Goal: Task Accomplishment & Management: Use online tool/utility

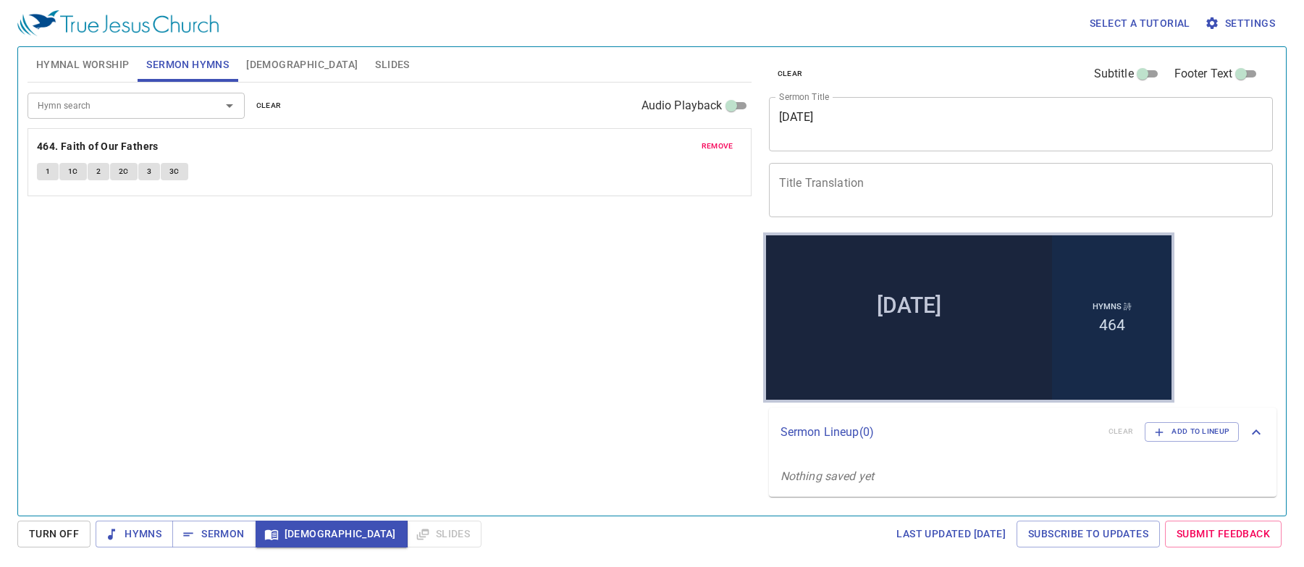
click at [264, 111] on span "clear" at bounding box center [268, 105] width 25 height 13
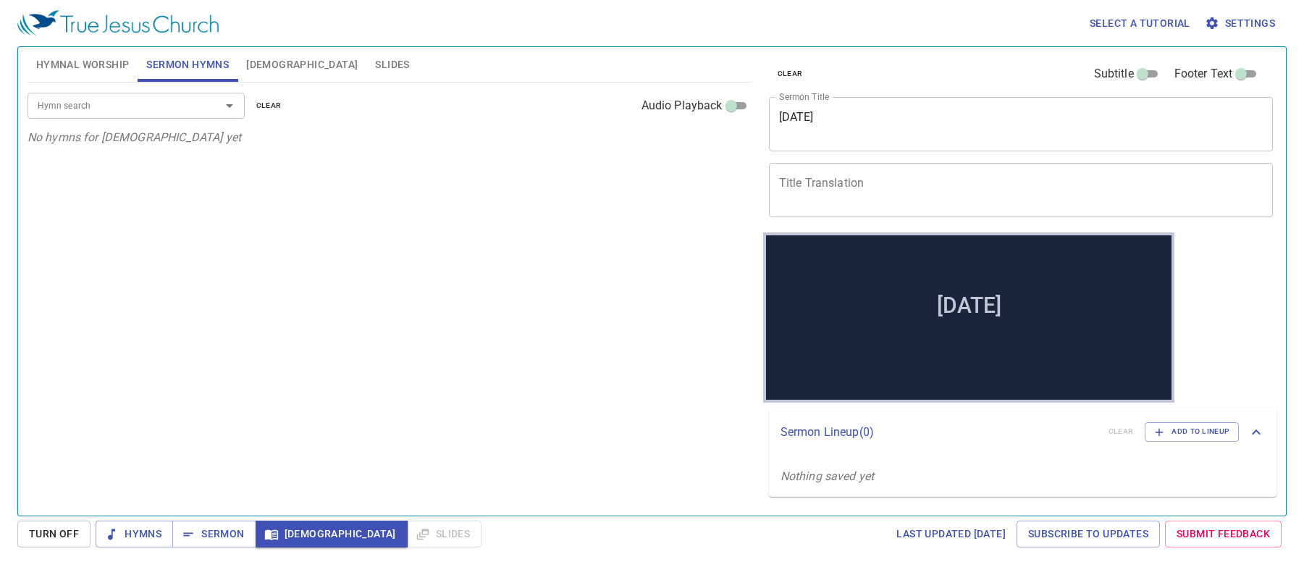
click at [115, 69] on span "Hymnal Worship" at bounding box center [82, 65] width 93 height 18
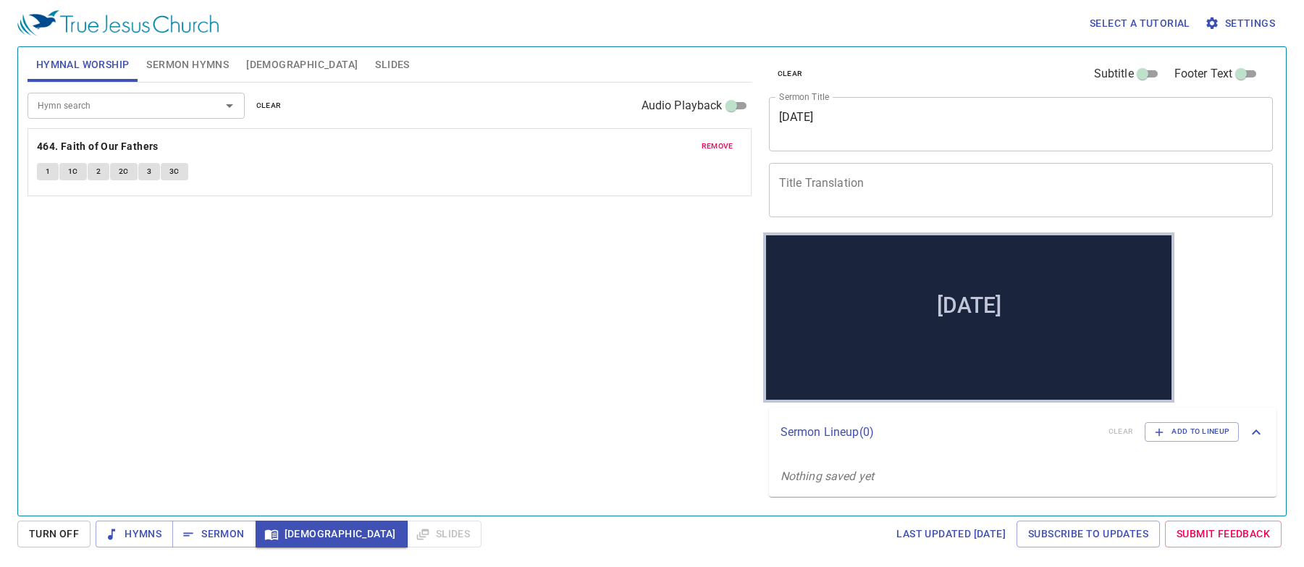
click at [279, 99] on span "clear" at bounding box center [268, 105] width 25 height 13
click at [176, 117] on div "Hymn search" at bounding box center [136, 105] width 217 height 25
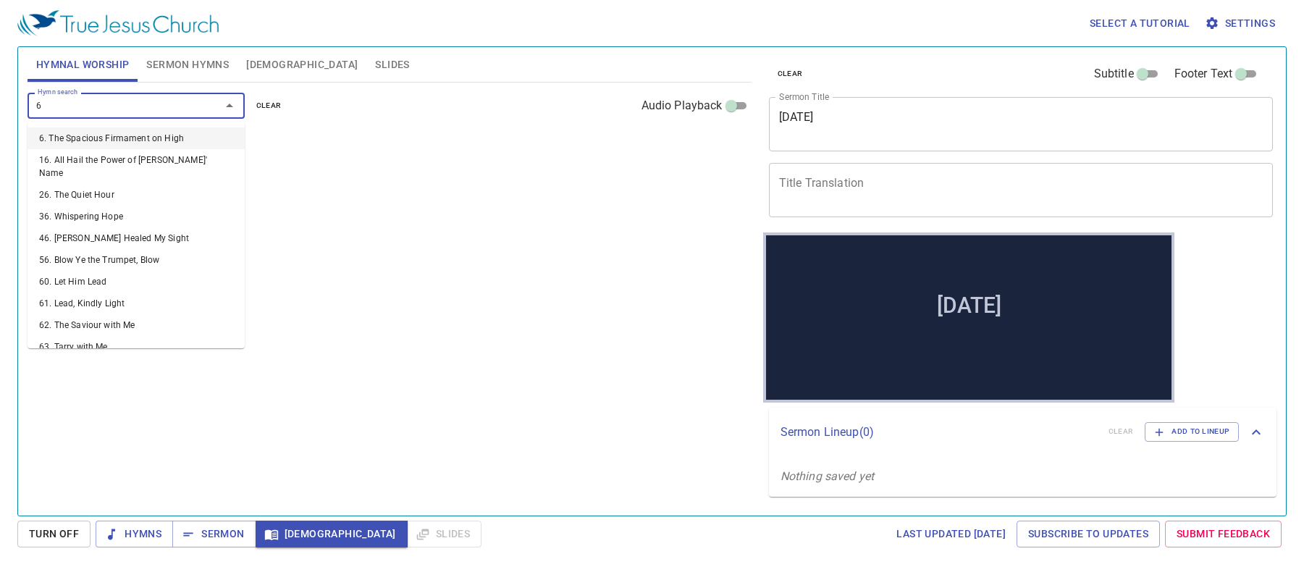
type input "67"
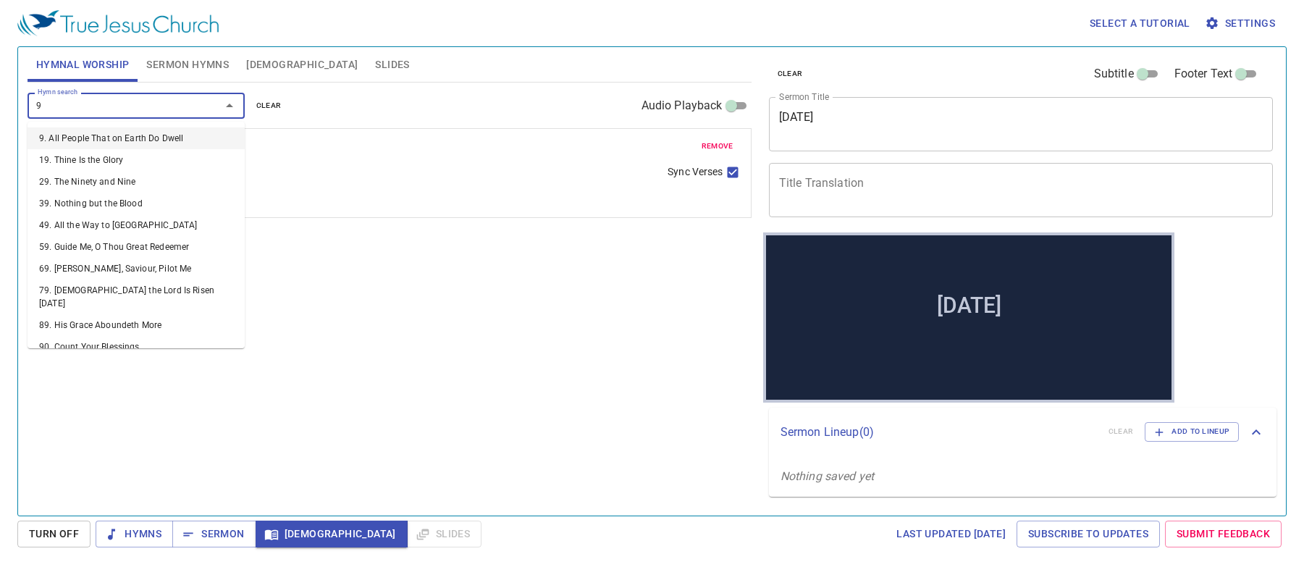
type input "99"
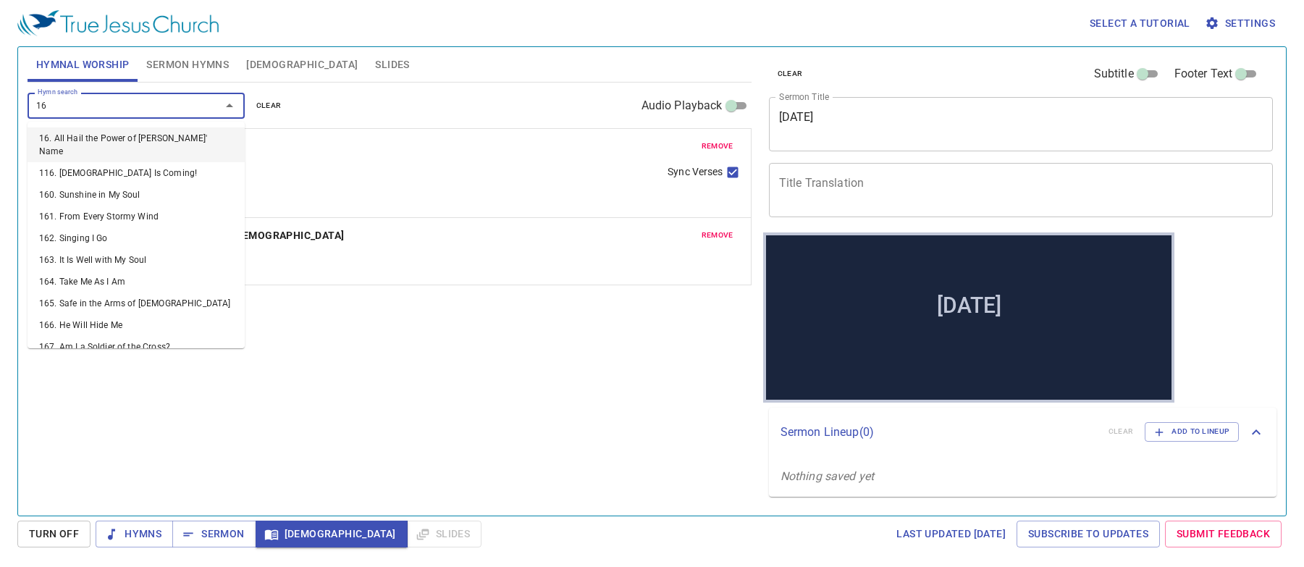
type input "162"
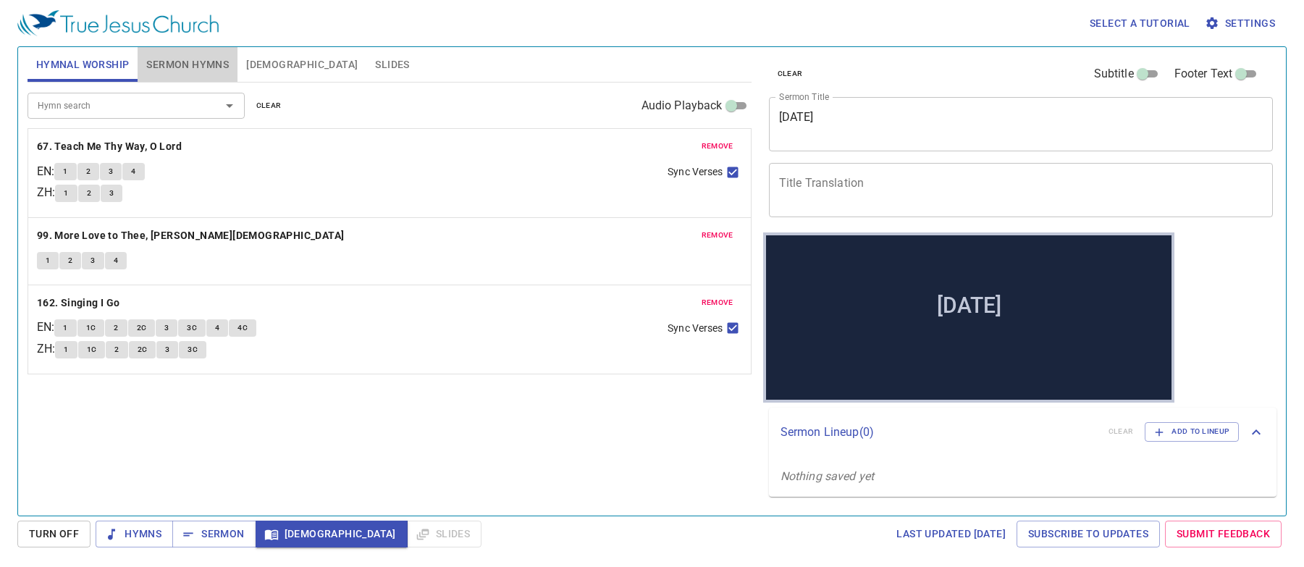
click at [208, 80] on button "Sermon Hymns" at bounding box center [188, 64] width 100 height 35
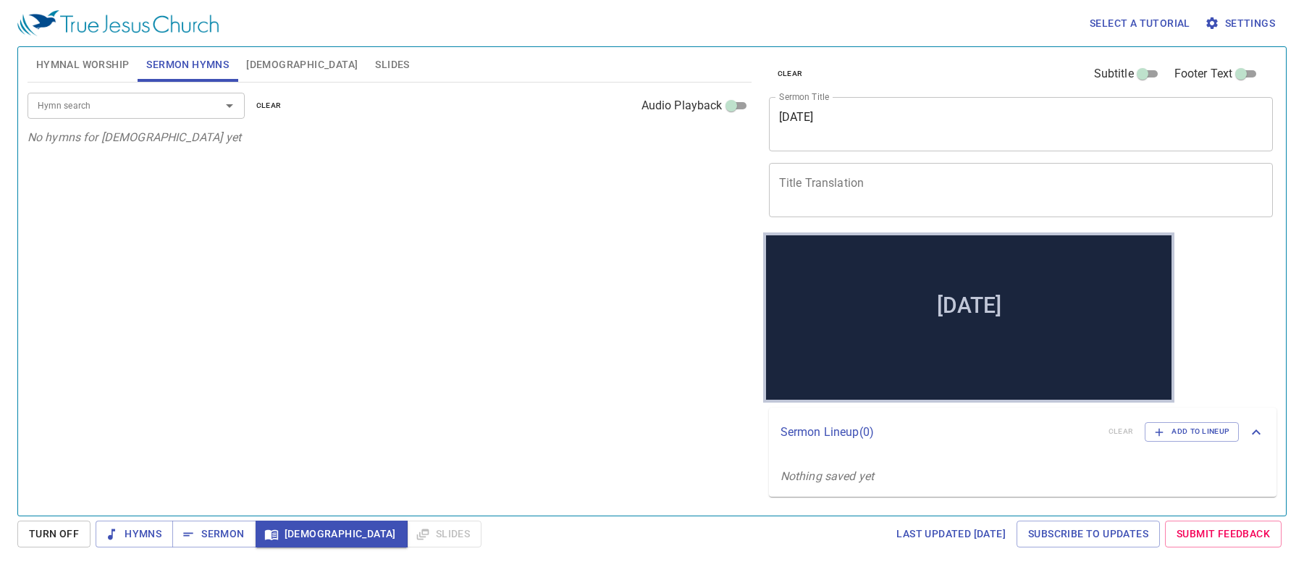
click at [201, 121] on div "Hymn search Hymn search clear Audio Playback" at bounding box center [390, 106] width 724 height 46
click at [198, 111] on div "Hymn search" at bounding box center [136, 105] width 217 height 25
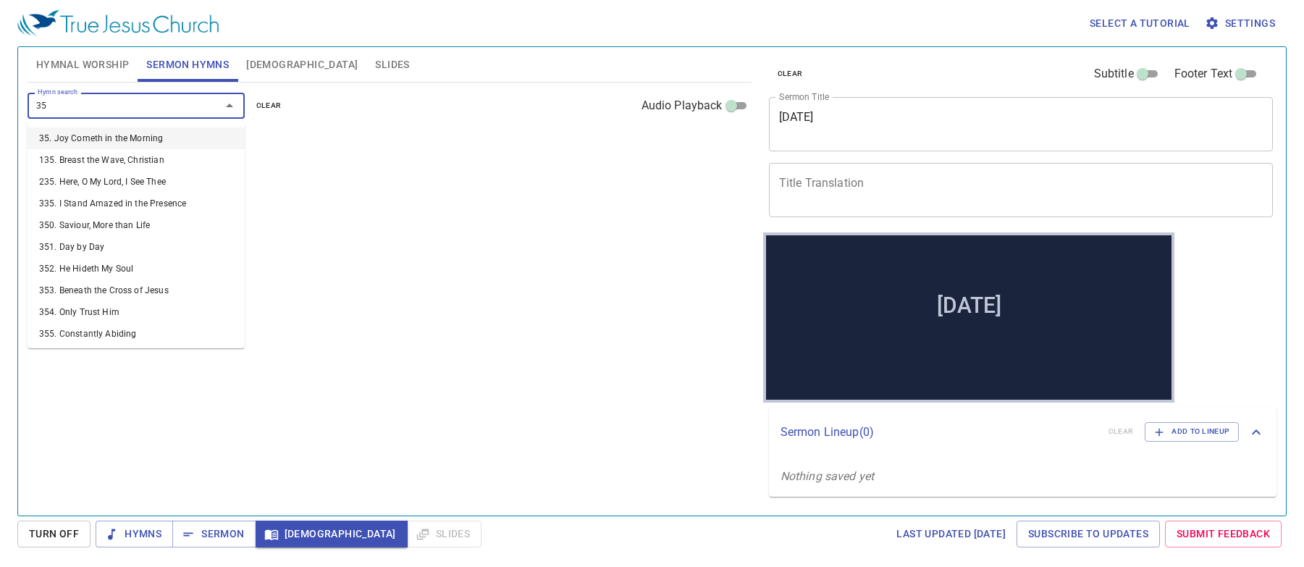
type input "359"
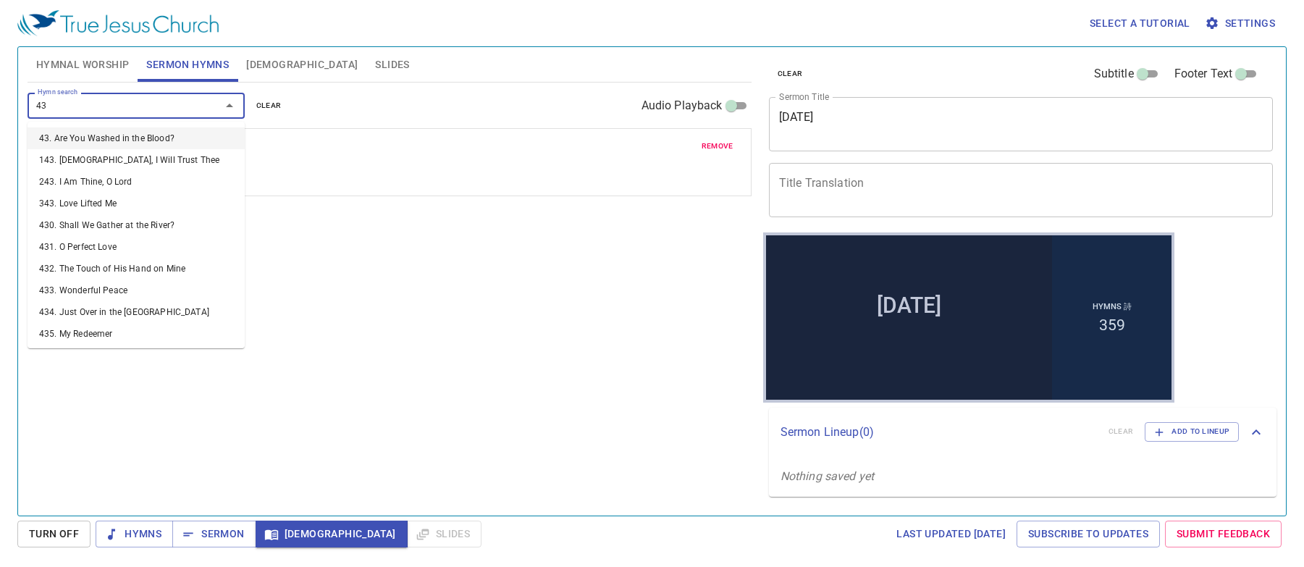
type input "430"
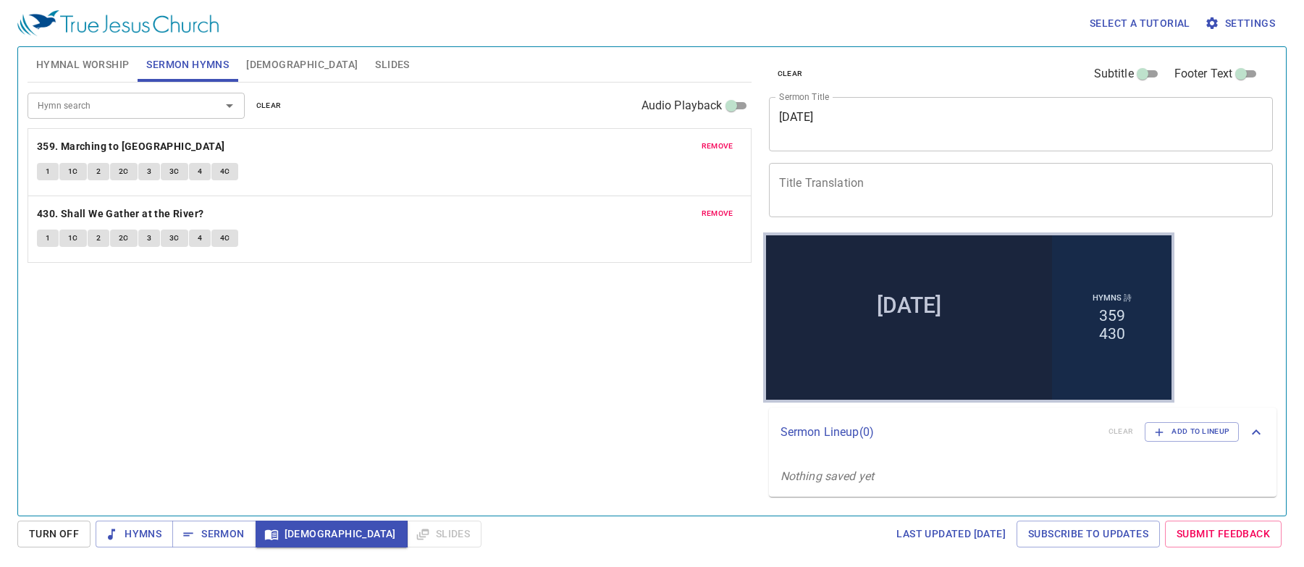
drag, startPoint x: 888, startPoint y: 122, endPoint x: 567, endPoint y: 92, distance: 322.9
click at [567, 92] on div "Hymnal Worship Sermon Hymns Bible Slides Hymn search Hymn search clear Audio Pl…" at bounding box center [652, 275] width 1260 height 468
paste textarea "Eden the Holy Mountain"
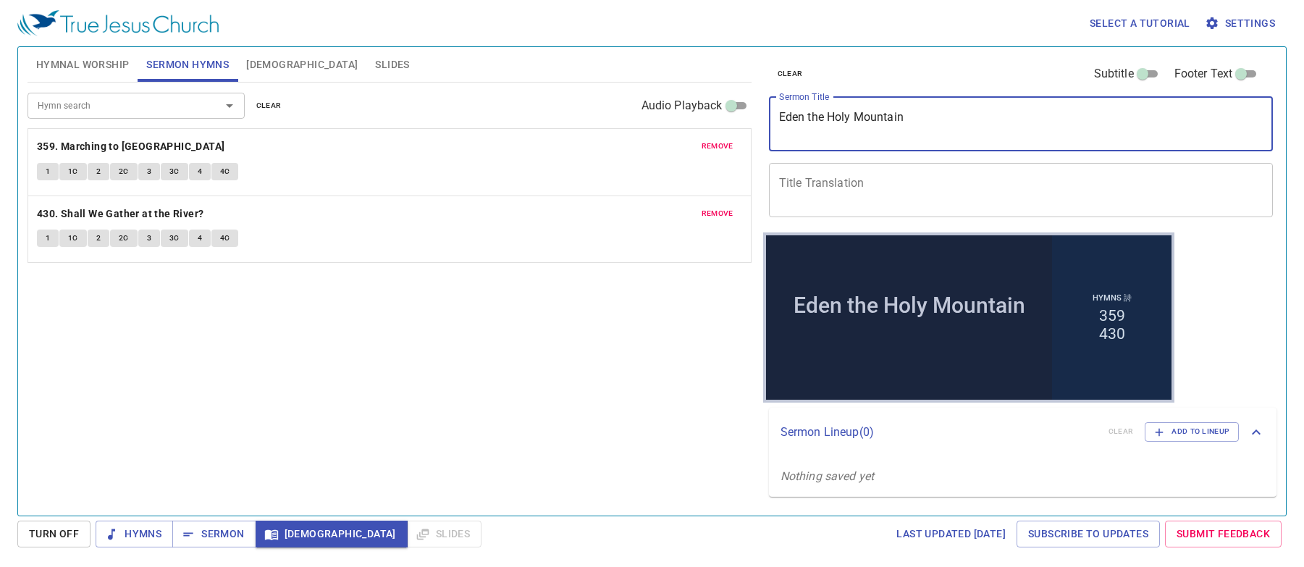
type textarea "Eden the Holy Mountain"
click at [875, 186] on textarea "Title Translation" at bounding box center [1021, 190] width 484 height 28
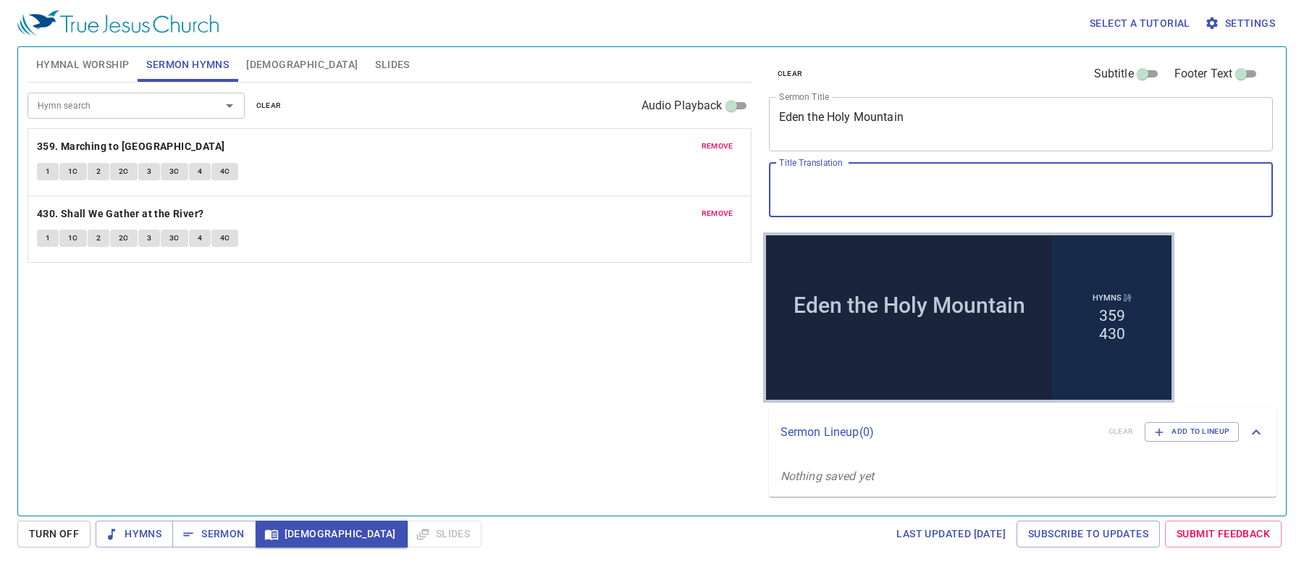
paste textarea "[DEMOGRAPHIC_DATA]"
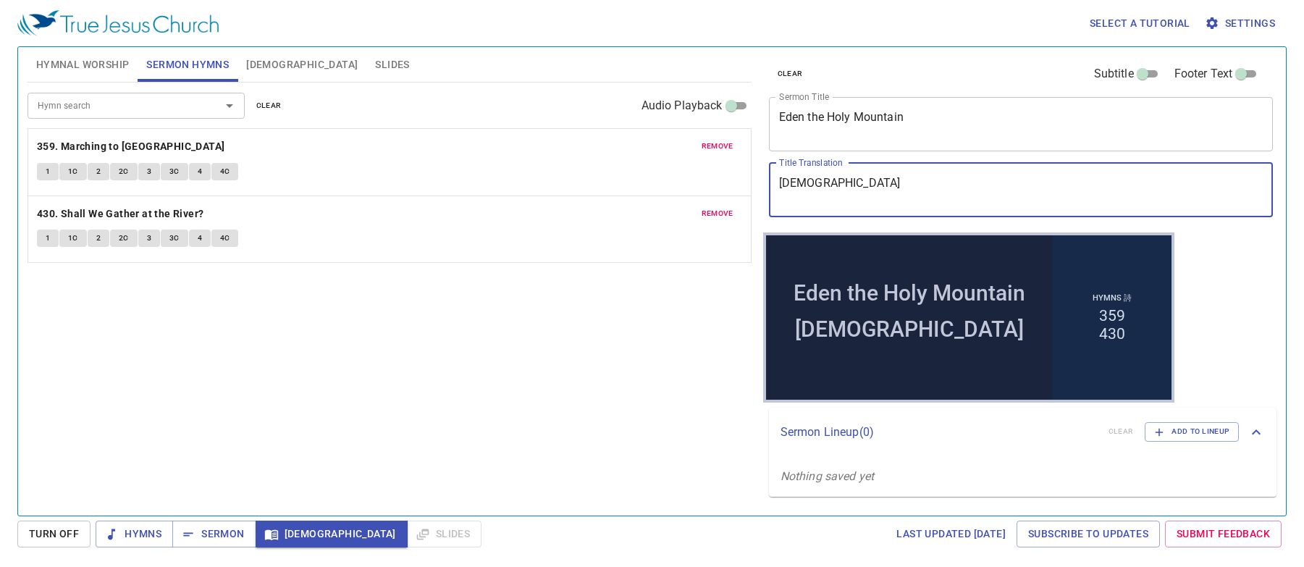
type textarea "[DEMOGRAPHIC_DATA]"
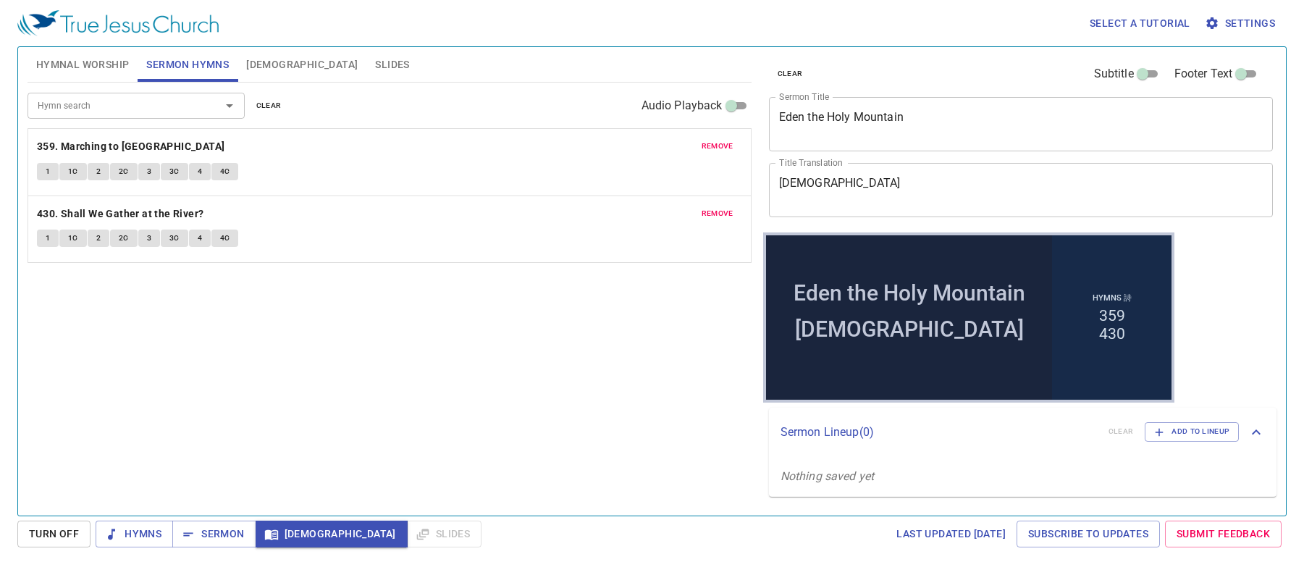
click at [85, 54] on button "Hymnal Worship" at bounding box center [83, 64] width 111 height 35
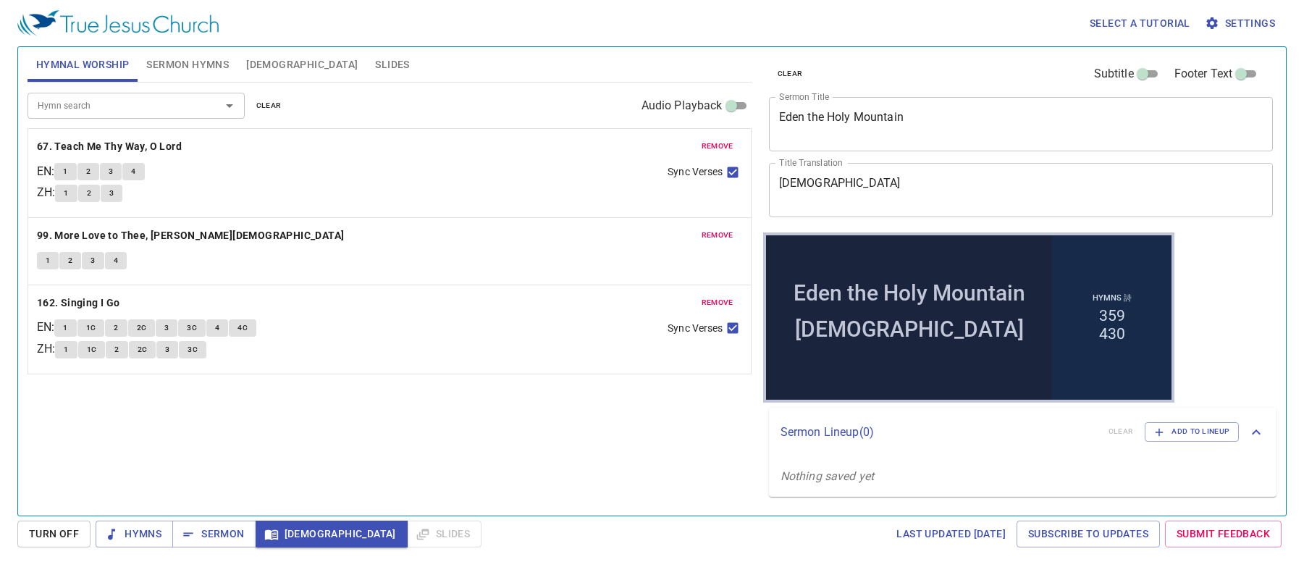
click at [77, 541] on span "Turn Off" at bounding box center [54, 534] width 50 height 18
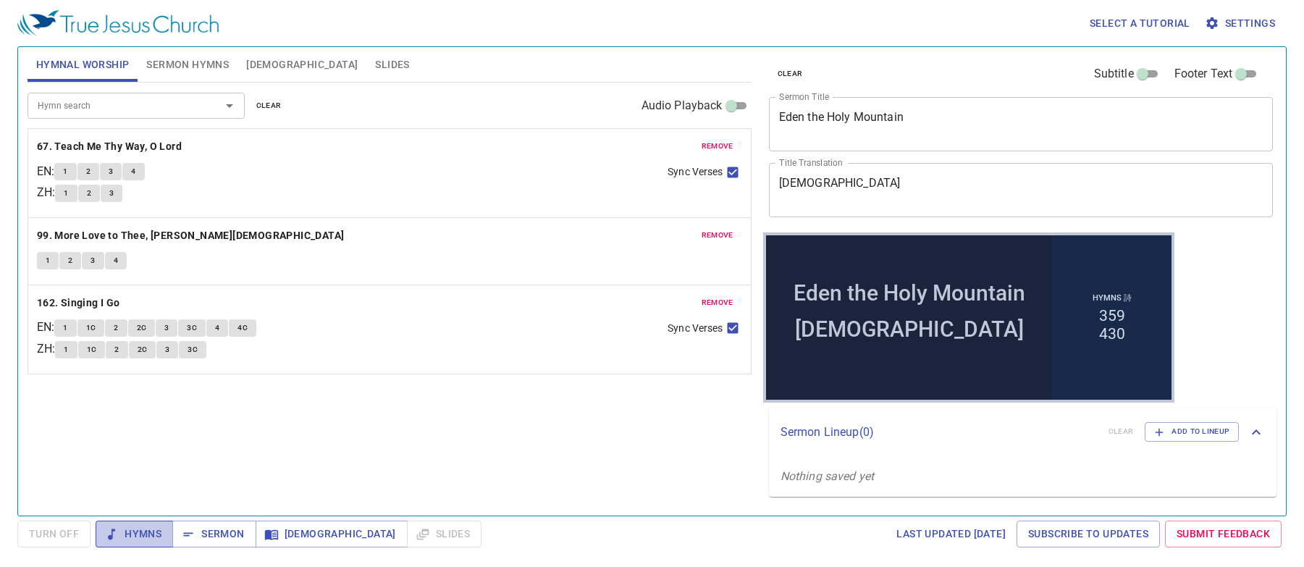
click at [119, 539] on span "Hymns" at bounding box center [134, 534] width 54 height 18
click at [50, 528] on span "Turn Off" at bounding box center [54, 534] width 50 height 18
click at [137, 526] on span "Hymns" at bounding box center [134, 534] width 54 height 18
click at [137, 284] on div "remove 67. Teach Me Thy Way, O Lord EN : 1 2 3 4 ZH : 1 2 3 Sync Verses remove …" at bounding box center [390, 329] width 724 height 90
click at [98, 169] on button "2" at bounding box center [88, 171] width 22 height 17
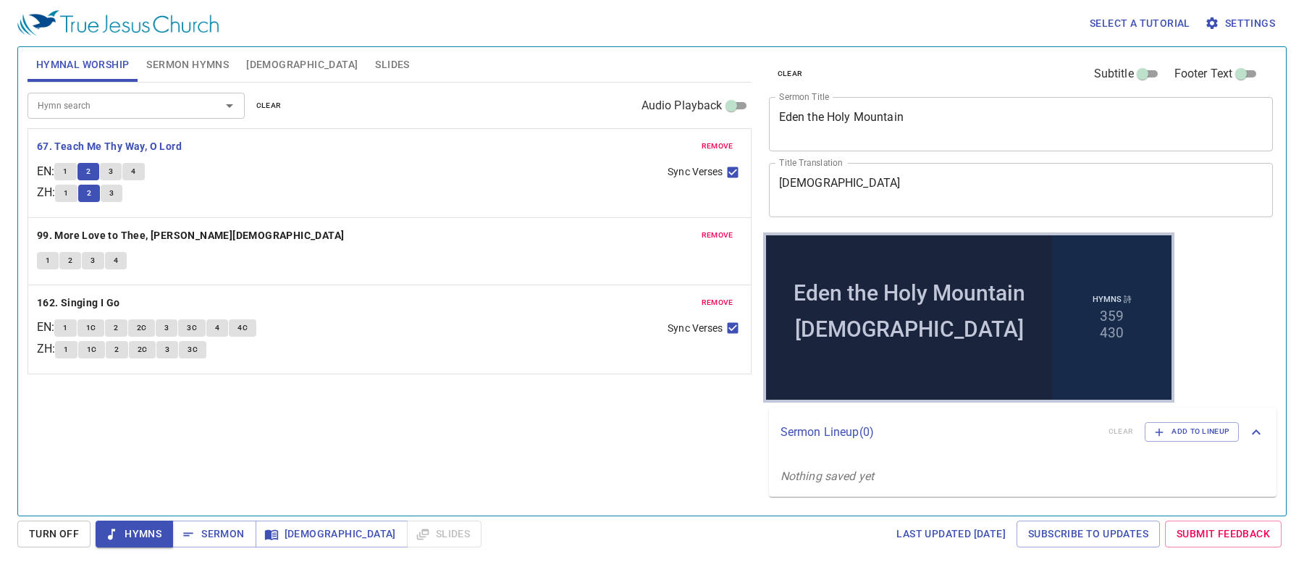
click at [113, 175] on span "3" at bounding box center [111, 171] width 4 height 13
click at [146, 238] on b "99. More Love to Thee, [PERSON_NAME][DEMOGRAPHIC_DATA]" at bounding box center [191, 236] width 308 height 18
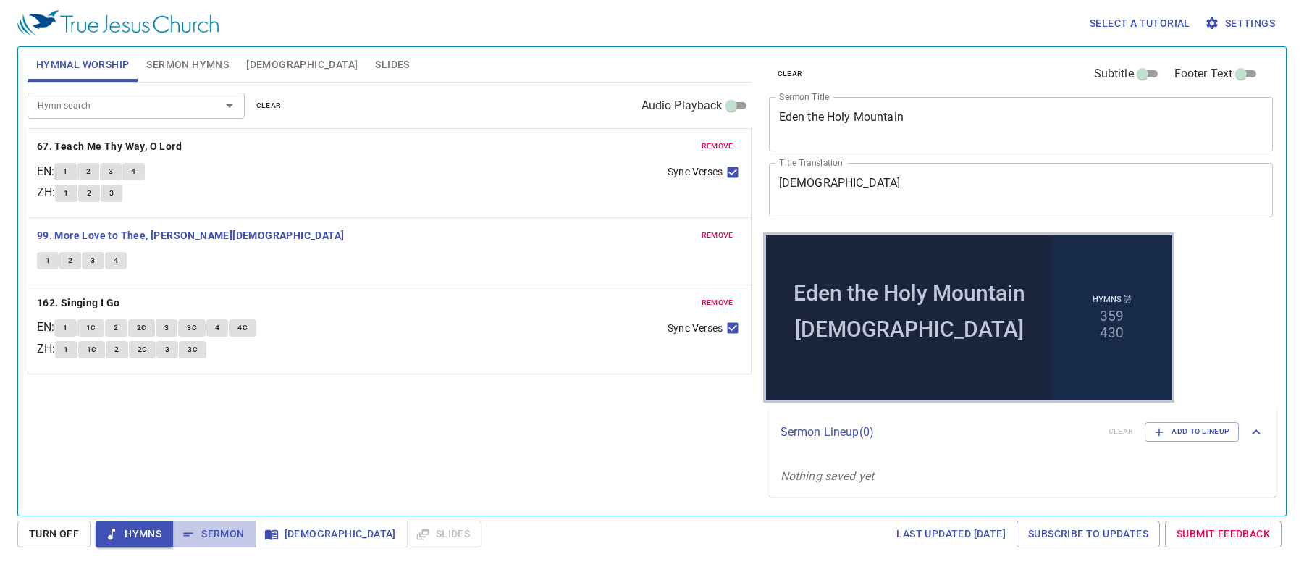
click at [215, 538] on span "Sermon" at bounding box center [214, 534] width 60 height 18
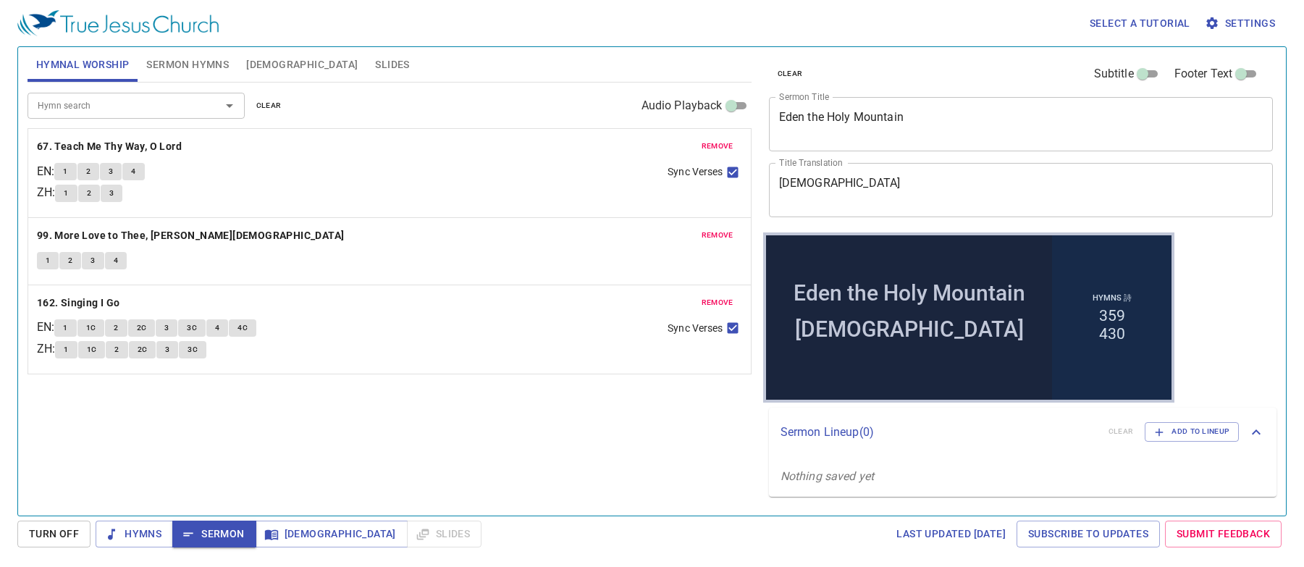
click at [29, 531] on span "Turn Off" at bounding box center [54, 534] width 50 height 18
click at [121, 538] on span "Hymns" at bounding box center [134, 534] width 54 height 18
click at [145, 140] on b "67. Teach Me Thy Way, O Lord" at bounding box center [109, 147] width 145 height 18
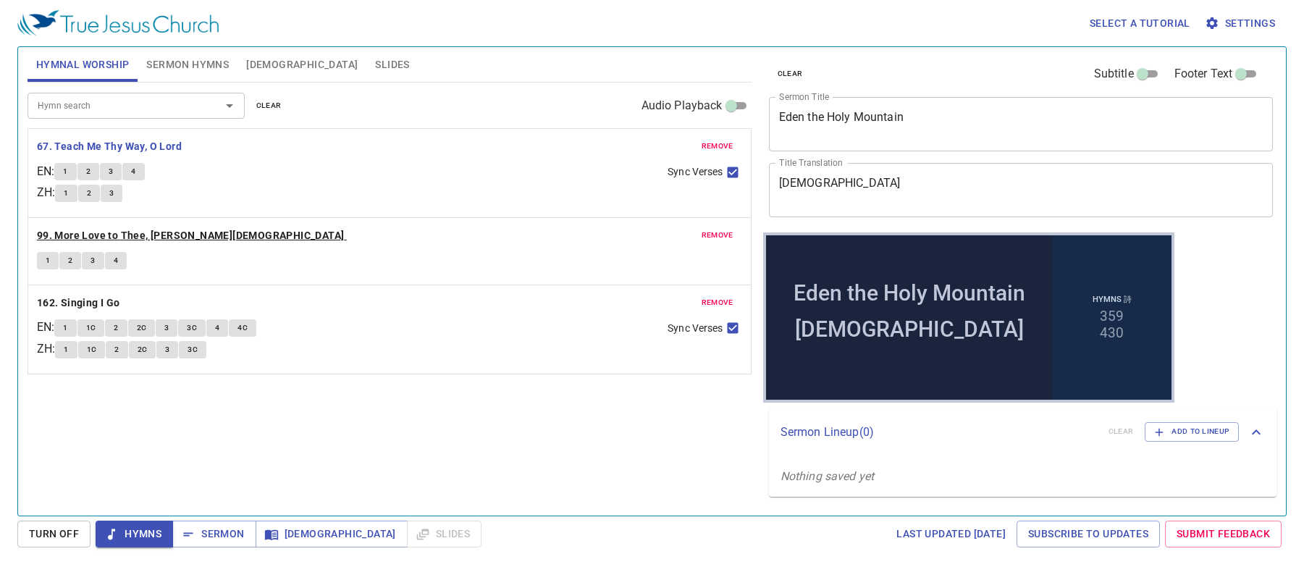
drag, startPoint x: 90, startPoint y: 230, endPoint x: 97, endPoint y: 308, distance: 78.5
click at [90, 229] on b "99. More Love to Thee, [PERSON_NAME][DEMOGRAPHIC_DATA]" at bounding box center [191, 236] width 308 height 18
click at [70, 533] on span "Turn Off" at bounding box center [54, 534] width 50 height 18
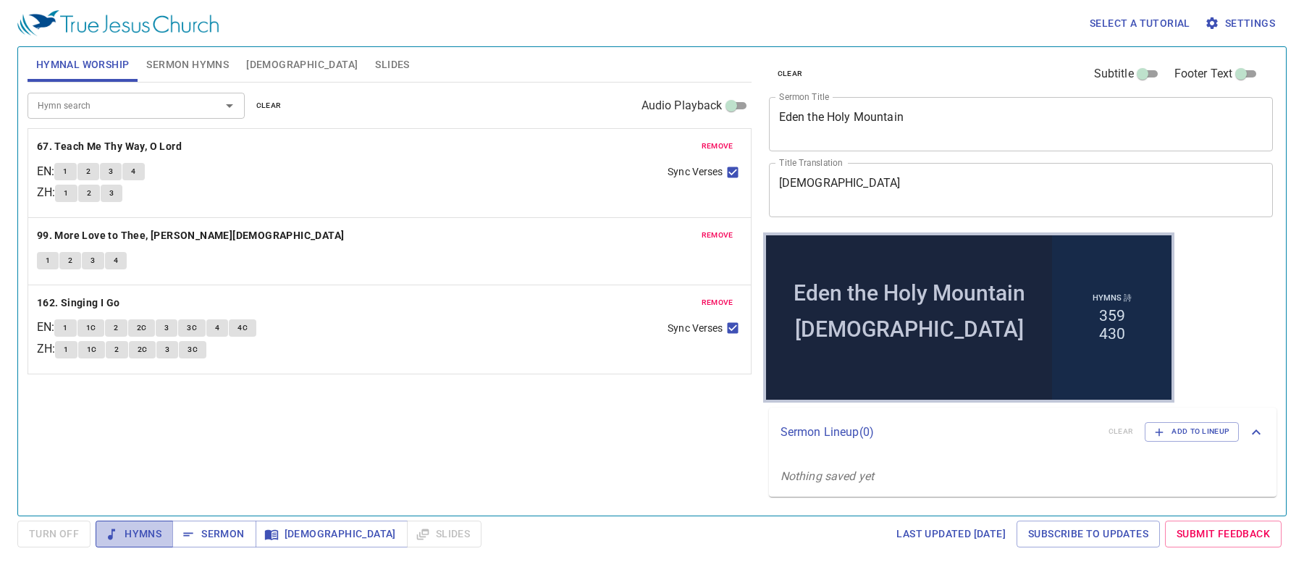
click at [130, 545] on button "Hymns" at bounding box center [134, 533] width 77 height 27
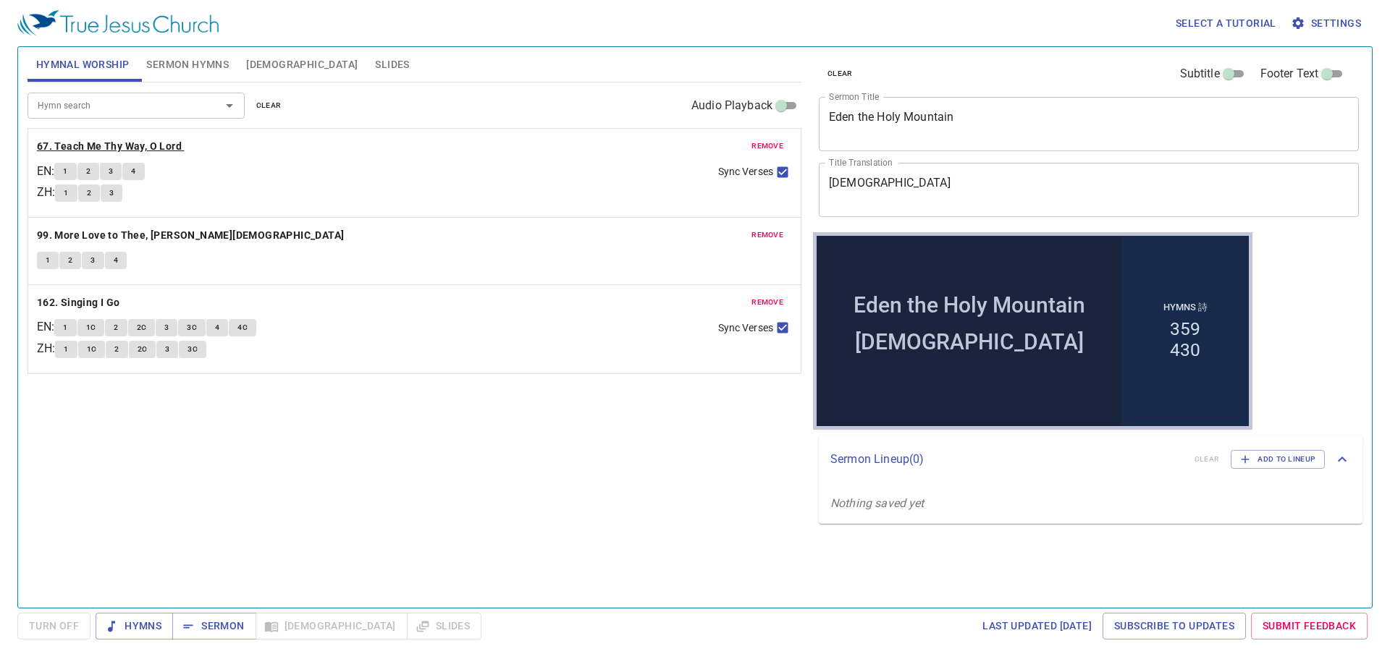
click at [172, 143] on b "67. Teach Me Thy Way, O Lord" at bounding box center [109, 147] width 145 height 18
click at [75, 626] on span "Turn Off" at bounding box center [54, 626] width 50 height 18
click at [135, 620] on span "Hymns" at bounding box center [134, 626] width 54 height 18
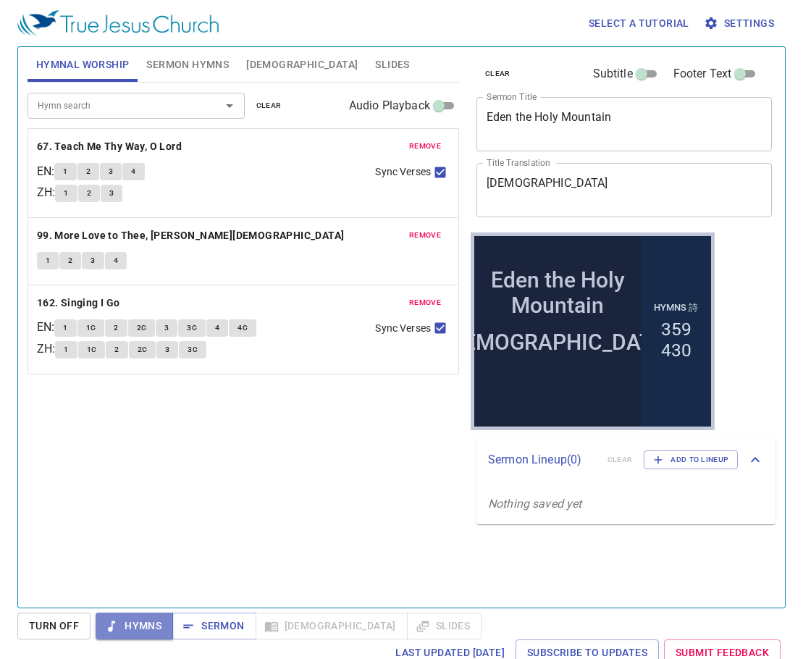
click at [128, 615] on button "Hymns" at bounding box center [134, 625] width 77 height 27
click at [64, 621] on span "Turn Off" at bounding box center [54, 626] width 50 height 18
click at [148, 623] on span "Hymns" at bounding box center [134, 626] width 54 height 18
click at [91, 143] on b "67. Teach Me Thy Way, O Lord" at bounding box center [109, 147] width 145 height 18
click at [67, 168] on span "1" at bounding box center [65, 171] width 4 height 13
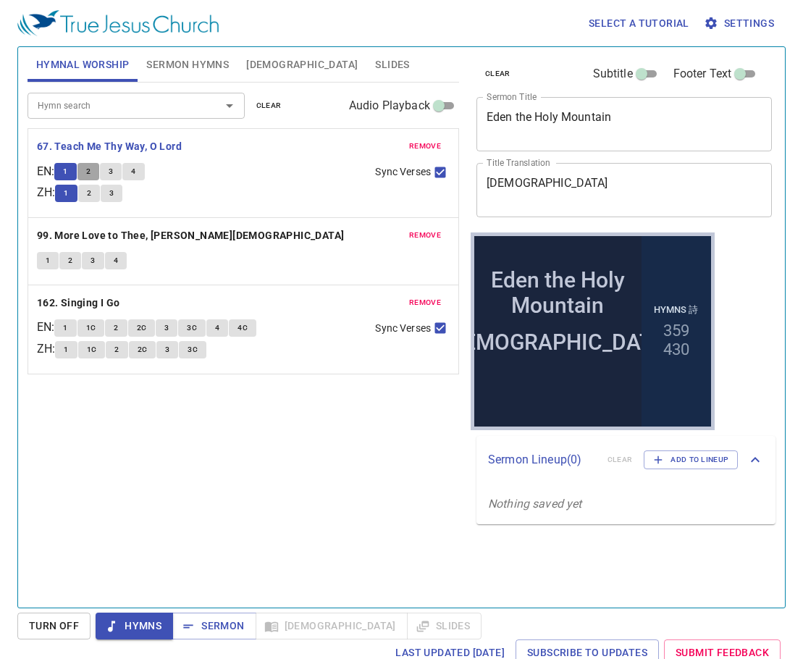
click at [90, 172] on span "2" at bounding box center [88, 171] width 4 height 13
click at [111, 172] on button "3" at bounding box center [111, 171] width 22 height 17
click at [143, 174] on button "4" at bounding box center [133, 171] width 22 height 17
click at [162, 228] on b "99. More Love to Thee, [PERSON_NAME][DEMOGRAPHIC_DATA]" at bounding box center [191, 236] width 308 height 18
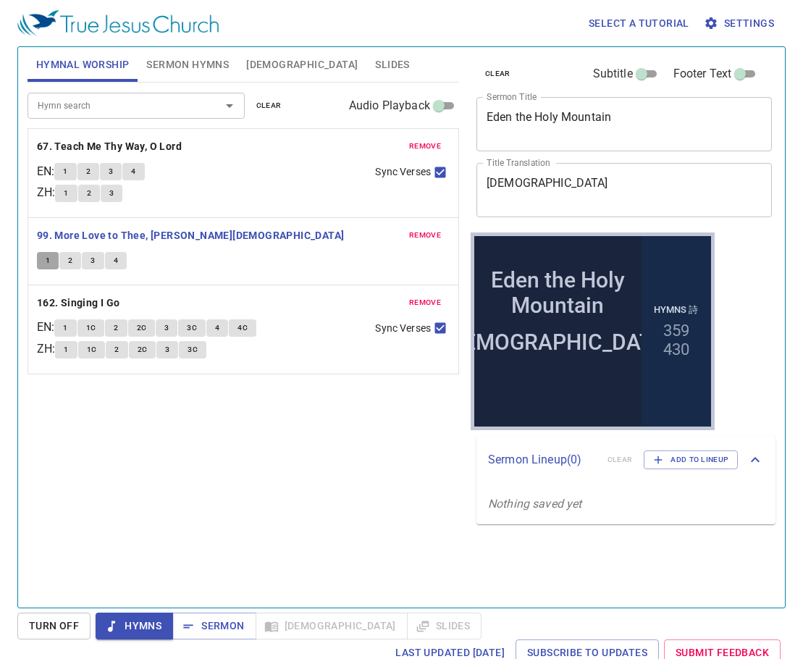
click at [43, 261] on button "1" at bounding box center [48, 260] width 22 height 17
click at [67, 258] on button "2" at bounding box center [70, 260] width 22 height 17
click at [94, 261] on span "3" at bounding box center [92, 260] width 4 height 13
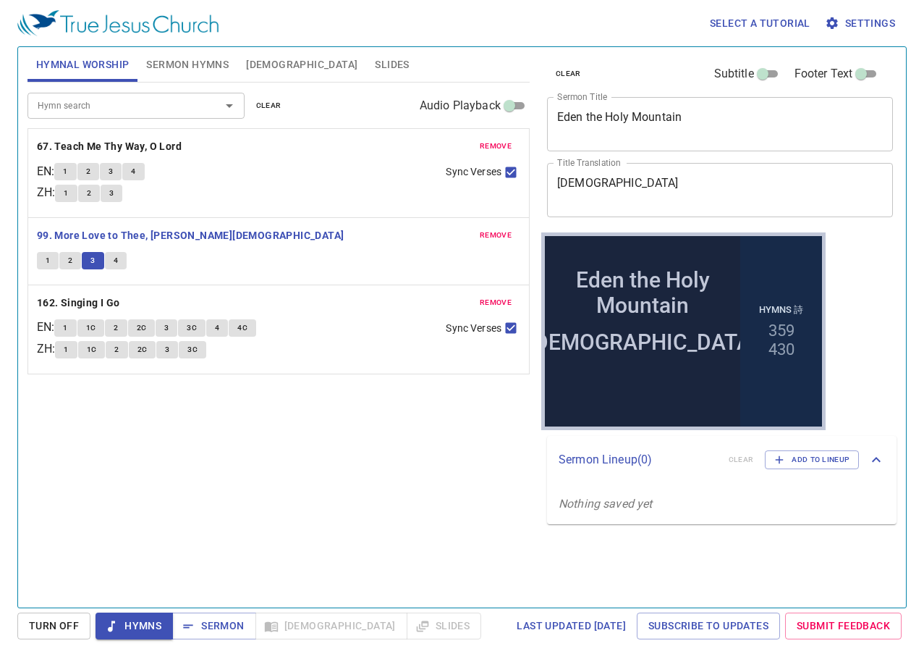
click at [257, 228] on p "99. More Love to Thee, [PERSON_NAME][DEMOGRAPHIC_DATA]" at bounding box center [279, 236] width 484 height 18
click at [116, 265] on span "4" at bounding box center [116, 260] width 4 height 13
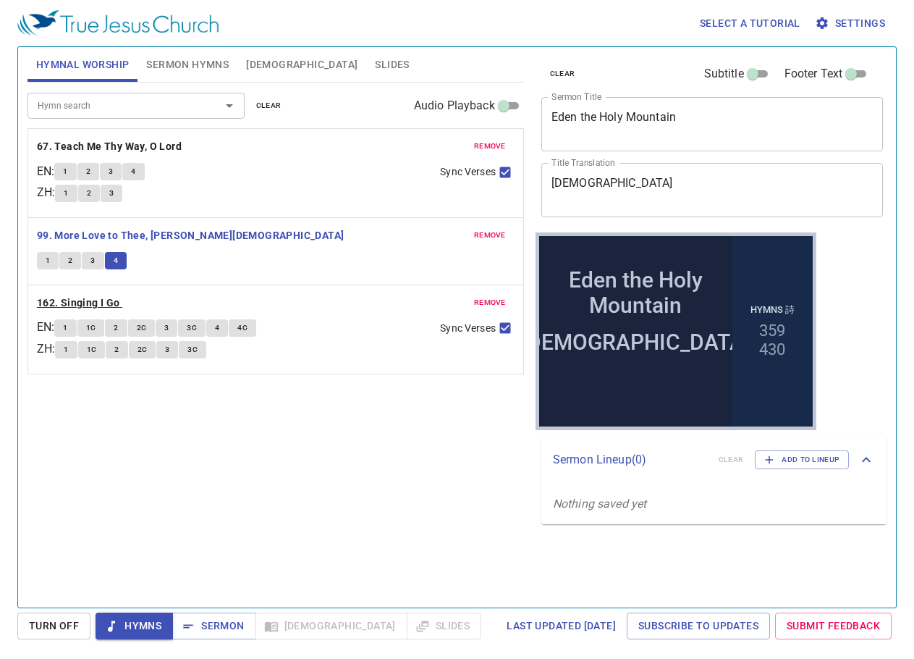
click at [103, 301] on b "162. Singing I Go" at bounding box center [78, 303] width 83 height 18
click at [67, 329] on span "1" at bounding box center [65, 327] width 4 height 13
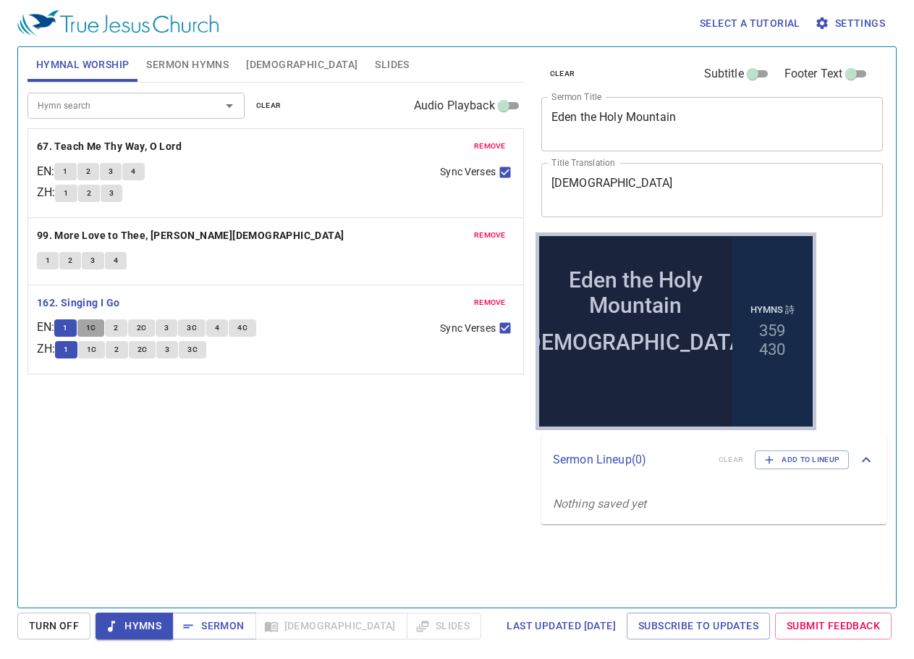
click at [96, 328] on span "1C" at bounding box center [91, 327] width 10 height 13
click at [127, 329] on button "2" at bounding box center [116, 327] width 22 height 17
click at [147, 322] on span "2C" at bounding box center [142, 327] width 10 height 13
click at [177, 332] on button "3" at bounding box center [167, 327] width 22 height 17
click at [206, 329] on button "3C" at bounding box center [192, 327] width 28 height 17
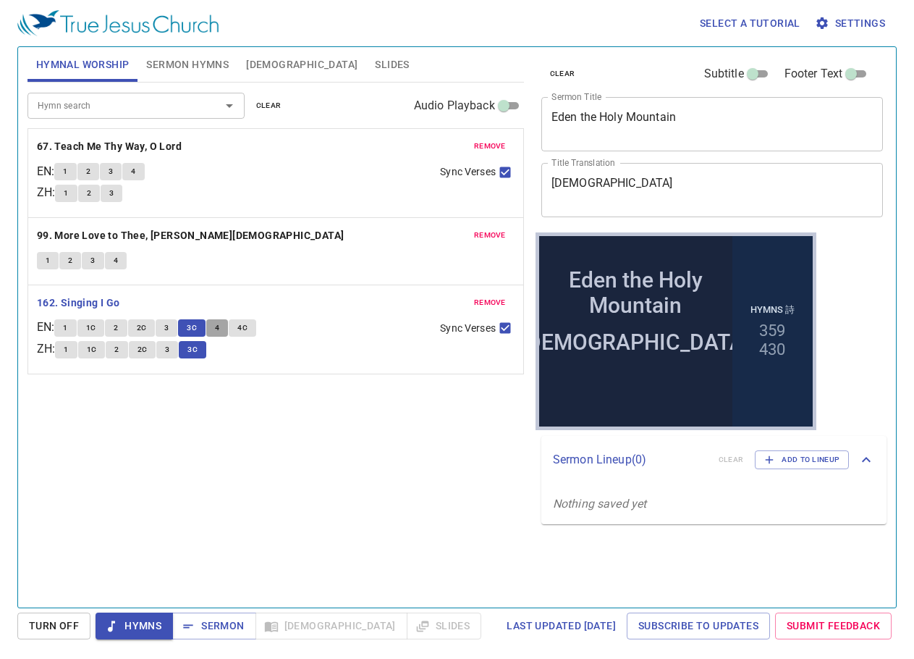
click at [225, 325] on button "4" at bounding box center [217, 327] width 22 height 17
click at [255, 327] on button "4C" at bounding box center [243, 327] width 28 height 17
click at [137, 629] on span "Hymns" at bounding box center [134, 626] width 54 height 18
click at [197, 623] on span "Sermon" at bounding box center [214, 626] width 60 height 18
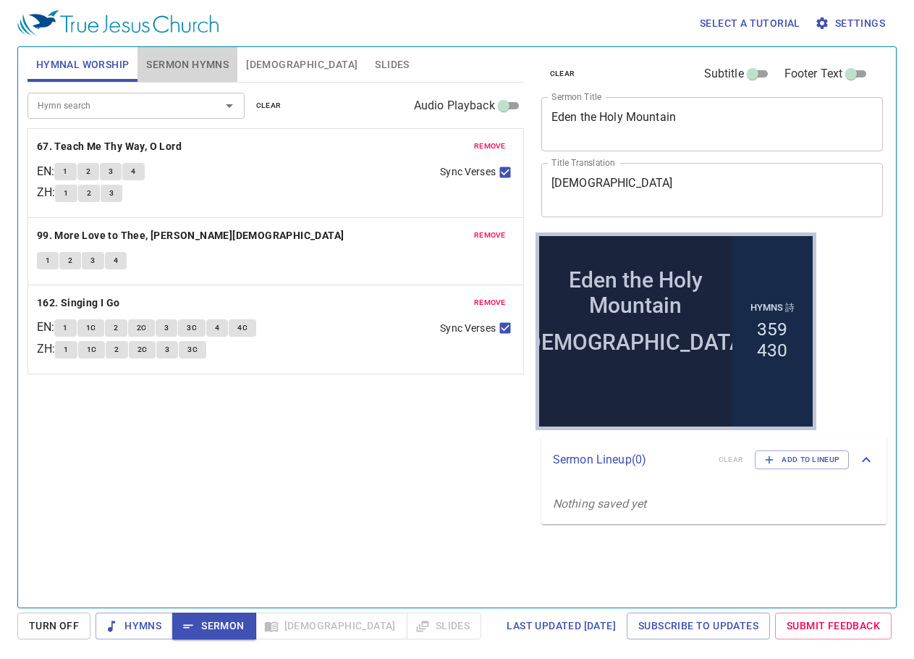
click at [219, 67] on span "Sermon Hymns" at bounding box center [187, 65] width 83 height 18
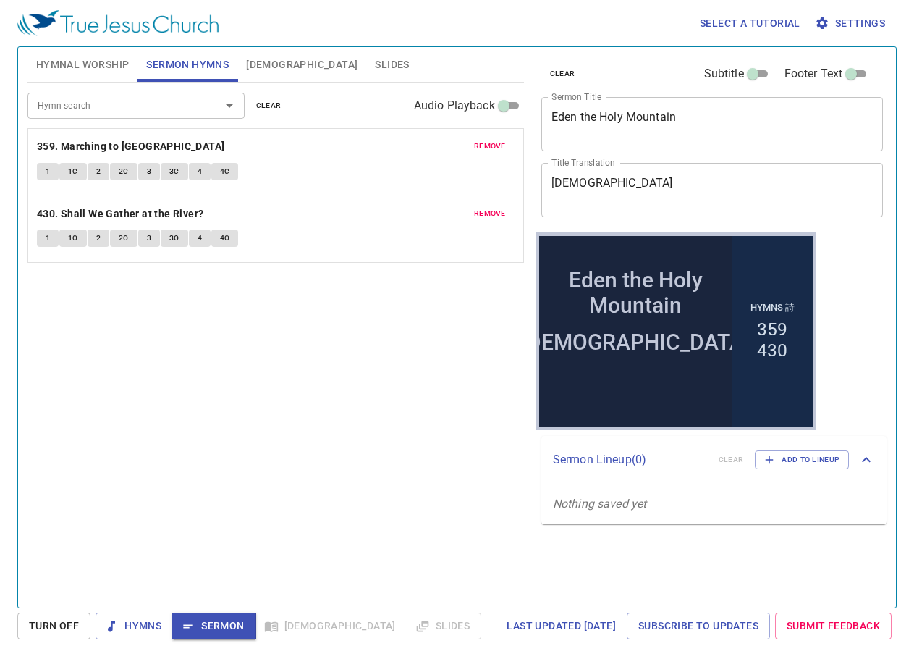
click at [106, 148] on b "359. Marching to [GEOGRAPHIC_DATA]" at bounding box center [131, 147] width 188 height 18
click at [44, 166] on button "1" at bounding box center [48, 171] width 22 height 17
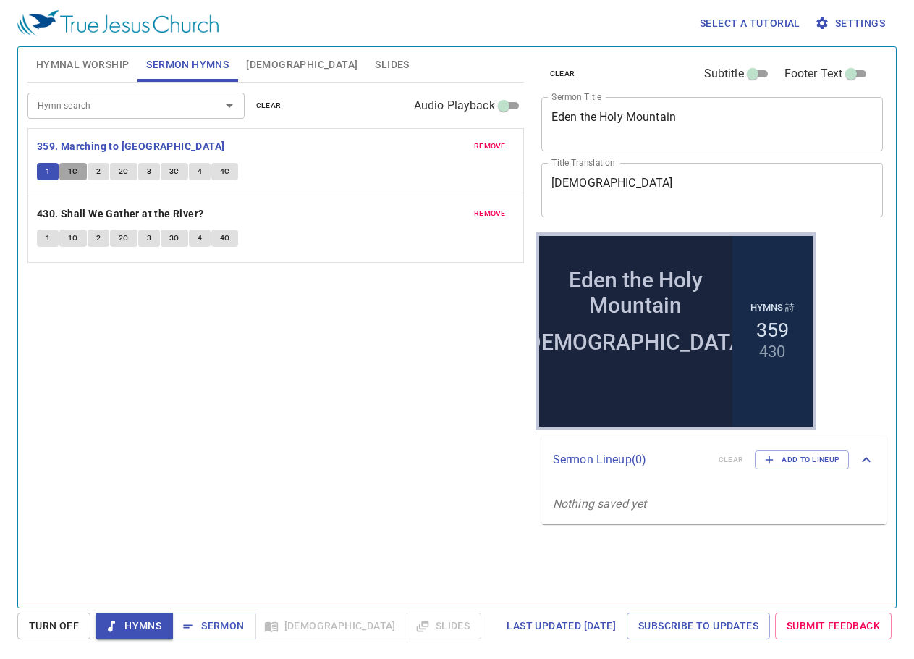
click at [75, 172] on span "1C" at bounding box center [73, 171] width 10 height 13
click at [98, 166] on span "2" at bounding box center [98, 171] width 4 height 13
click at [121, 170] on span "2C" at bounding box center [124, 171] width 10 height 13
click at [147, 166] on span "3" at bounding box center [149, 171] width 4 height 13
click at [179, 172] on button "3C" at bounding box center [175, 171] width 28 height 17
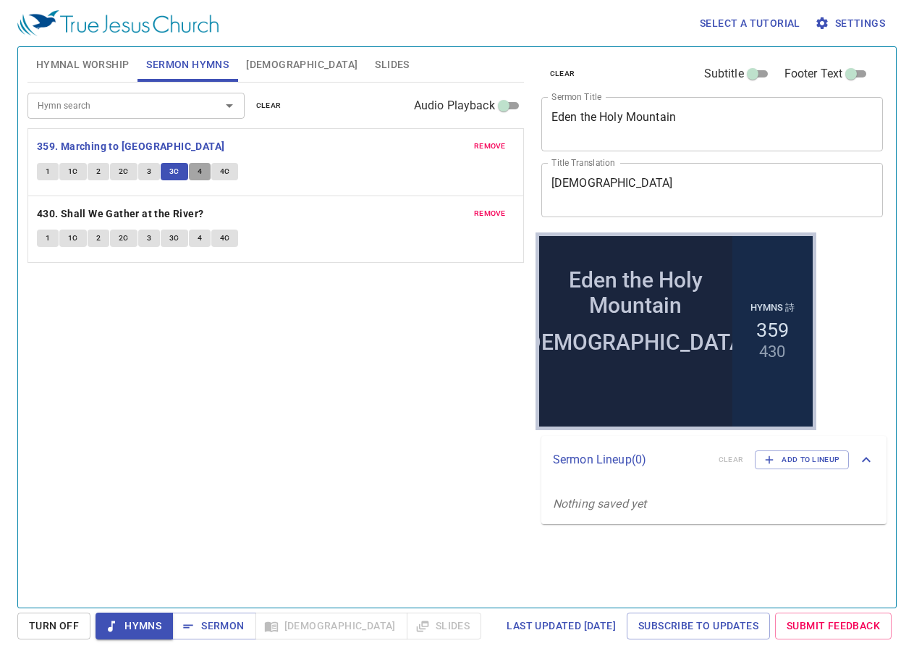
click at [198, 174] on span "4" at bounding box center [200, 171] width 4 height 13
click at [232, 176] on button "4C" at bounding box center [225, 171] width 28 height 17
click at [212, 619] on span "Sermon" at bounding box center [214, 626] width 60 height 18
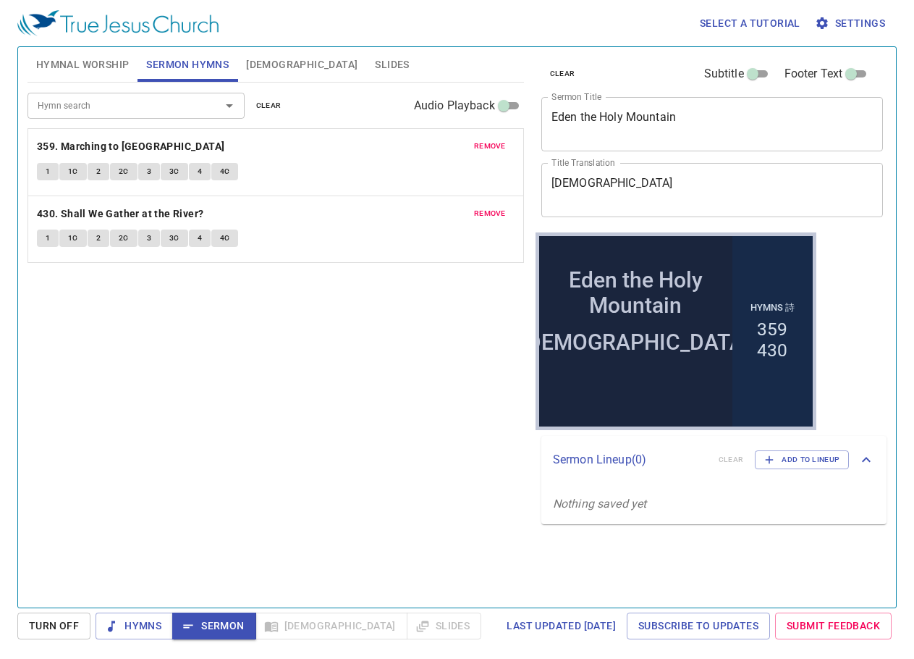
click at [375, 64] on span "Slides" at bounding box center [392, 65] width 34 height 18
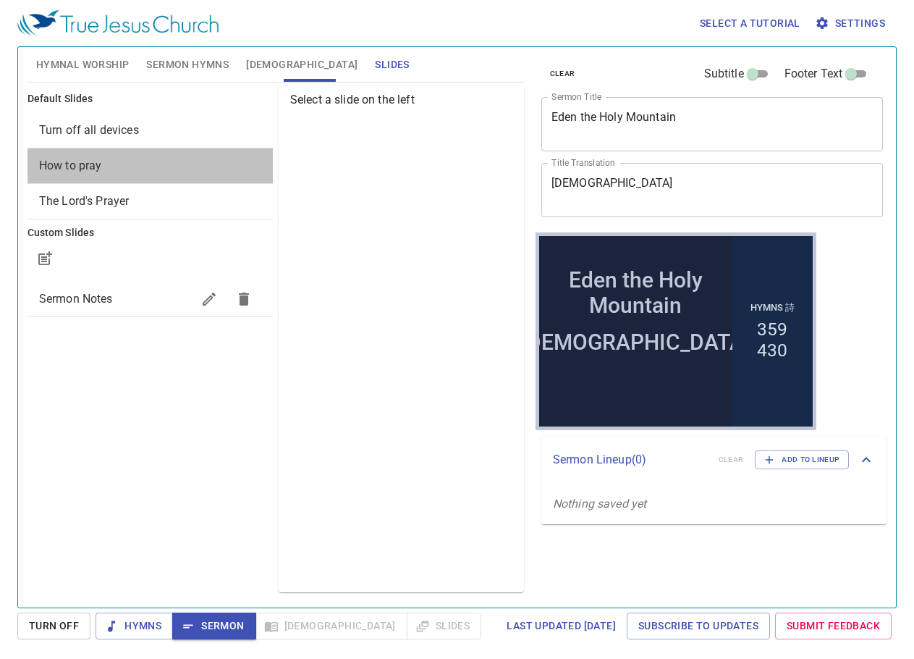
click at [258, 170] on span "How to pray" at bounding box center [150, 165] width 222 height 17
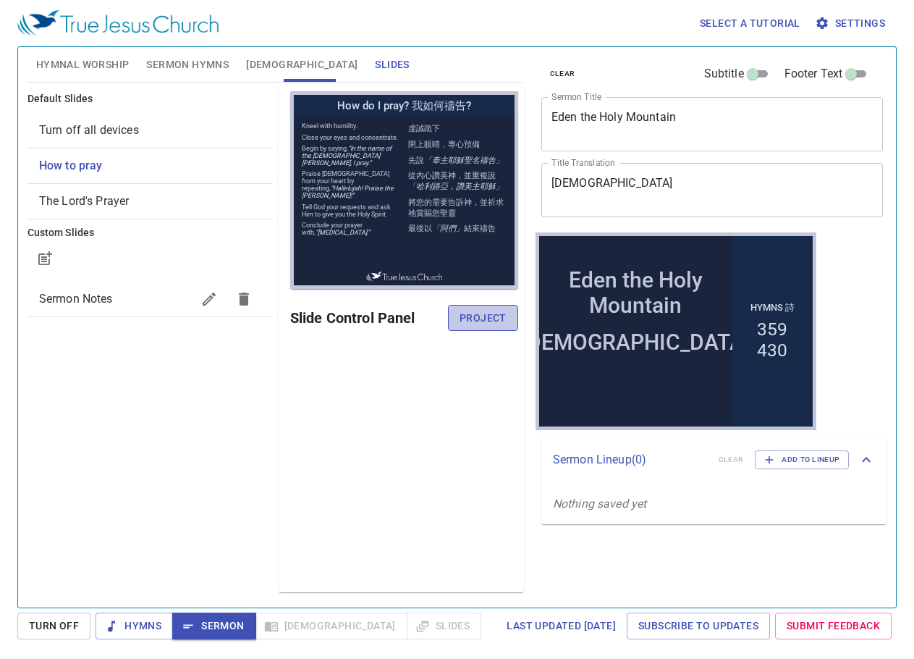
click at [476, 305] on button "Project" at bounding box center [483, 318] width 70 height 27
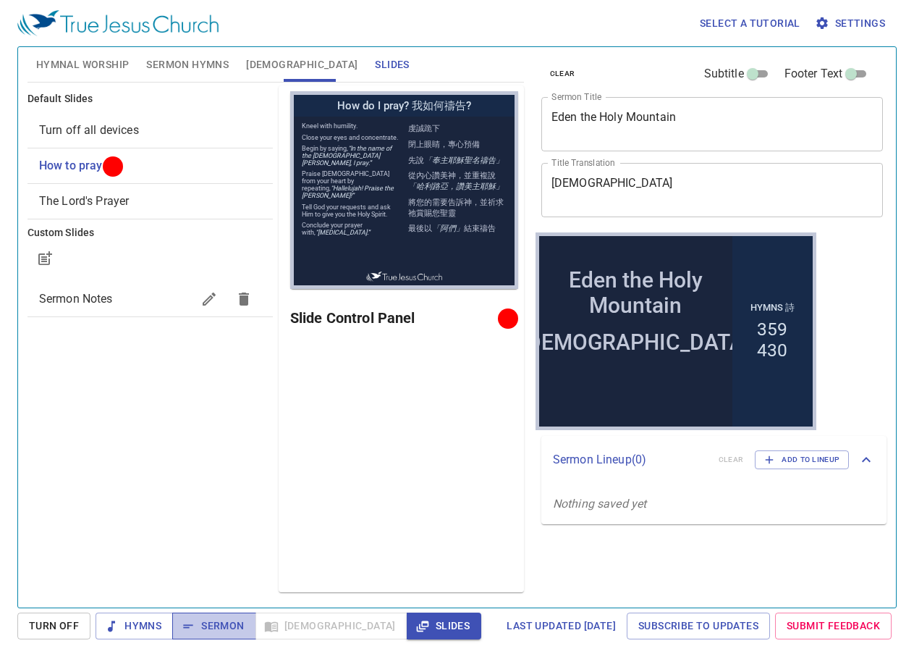
click at [206, 623] on span "Sermon" at bounding box center [214, 626] width 60 height 18
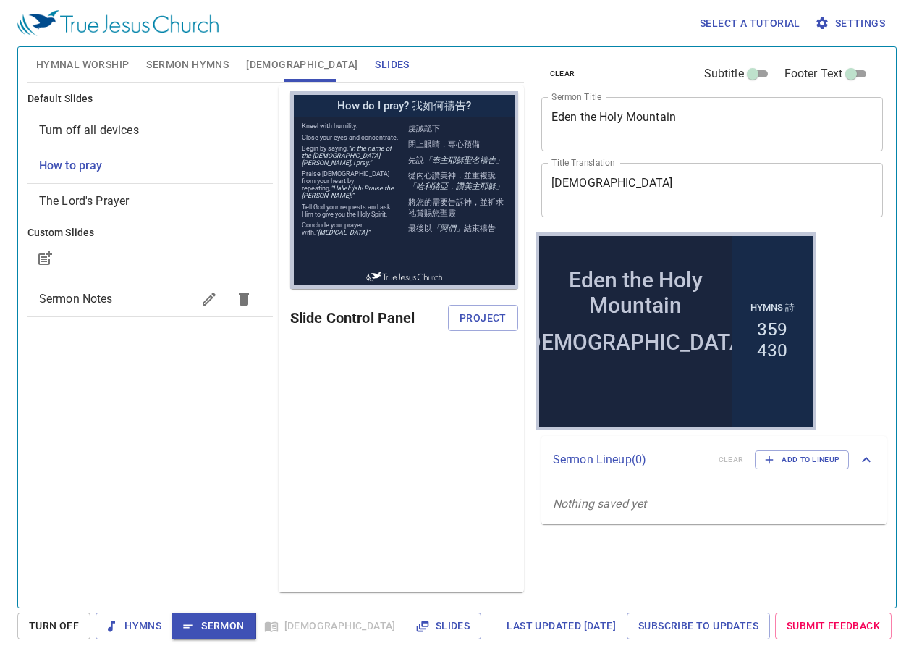
click at [252, 60] on span "[DEMOGRAPHIC_DATA]" at bounding box center [301, 65] width 111 height 18
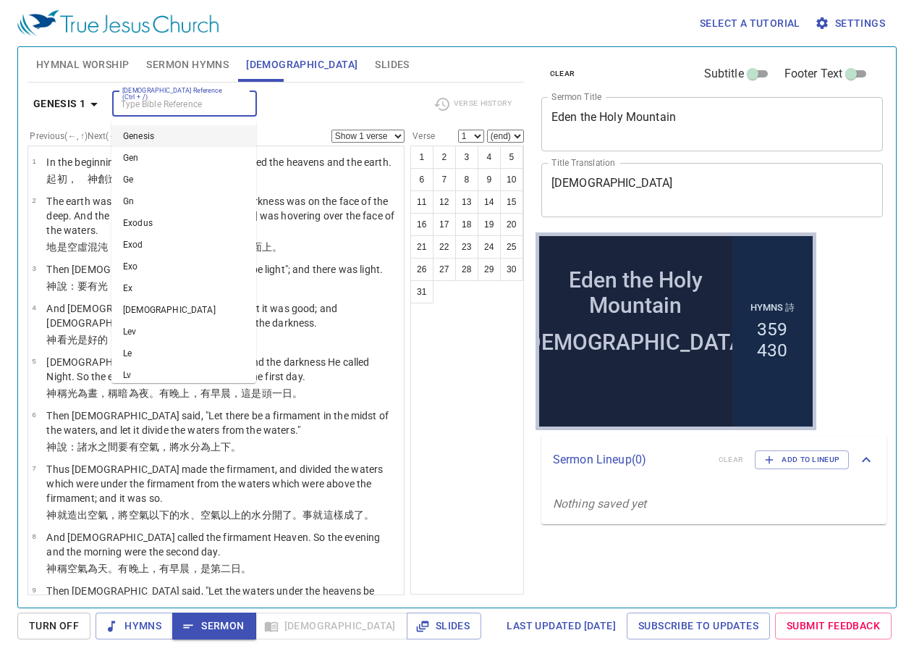
click at [184, 104] on input "[DEMOGRAPHIC_DATA] Reference (Ctrl + /)" at bounding box center [173, 104] width 112 height 17
type input "Gen 2"
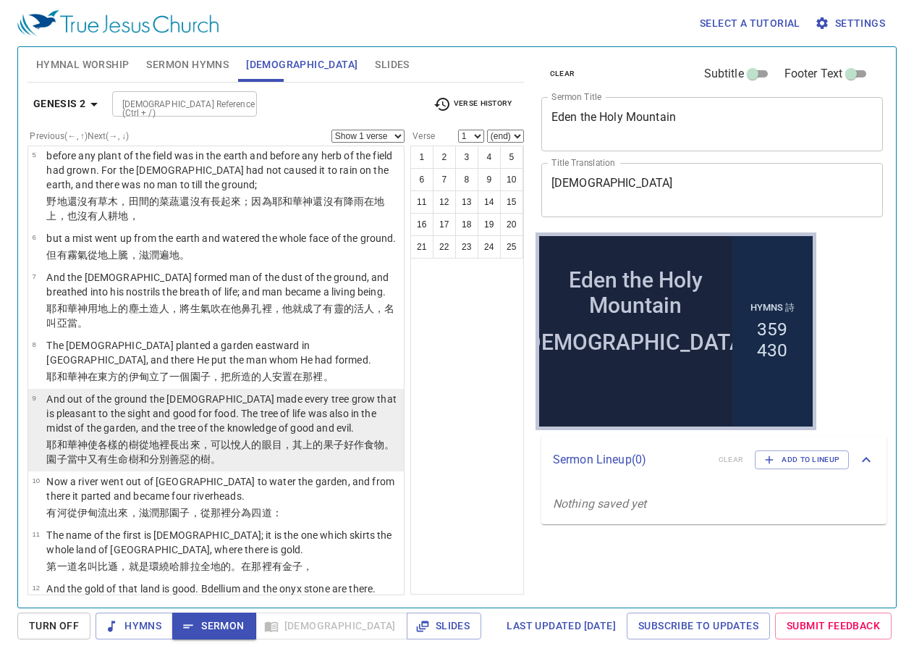
scroll to position [290, 0]
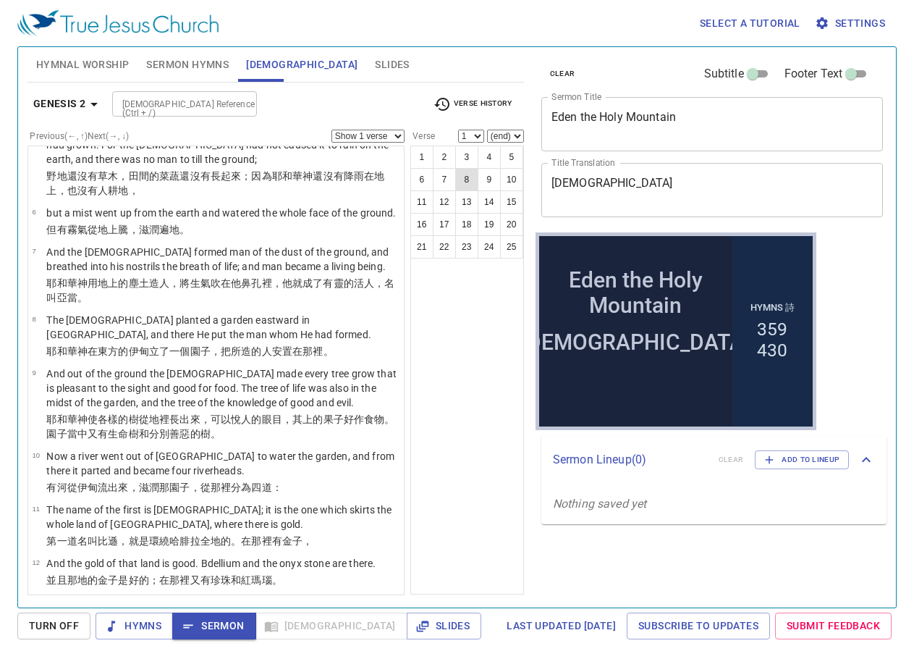
click at [465, 180] on button "8" at bounding box center [466, 179] width 23 height 23
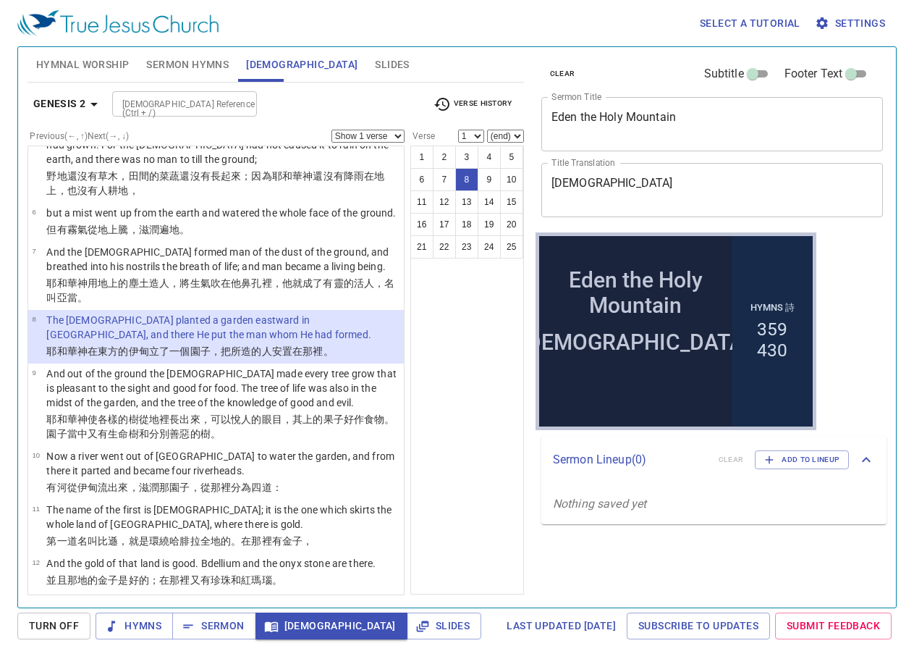
select select "8"
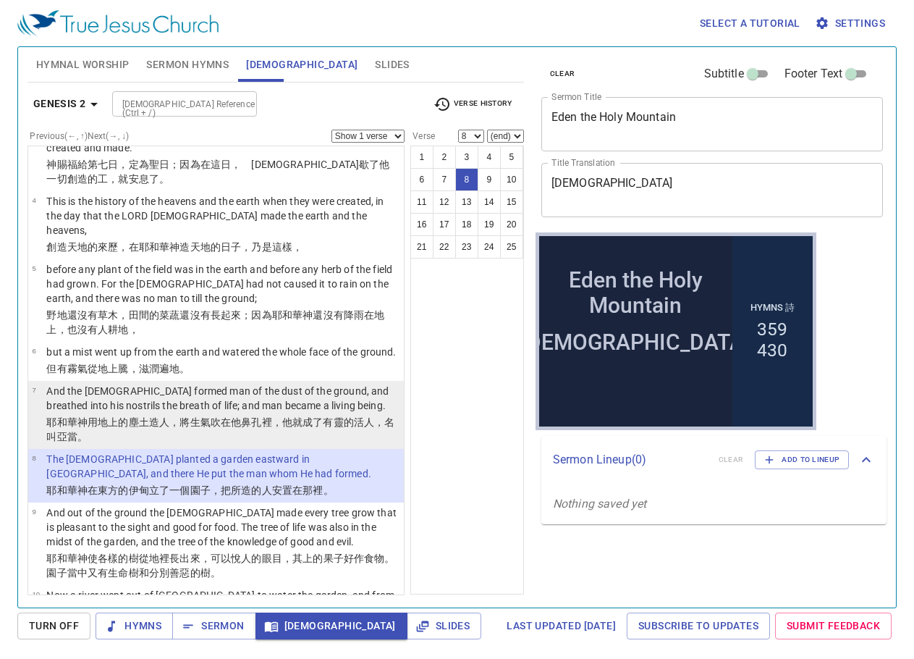
scroll to position [145, 0]
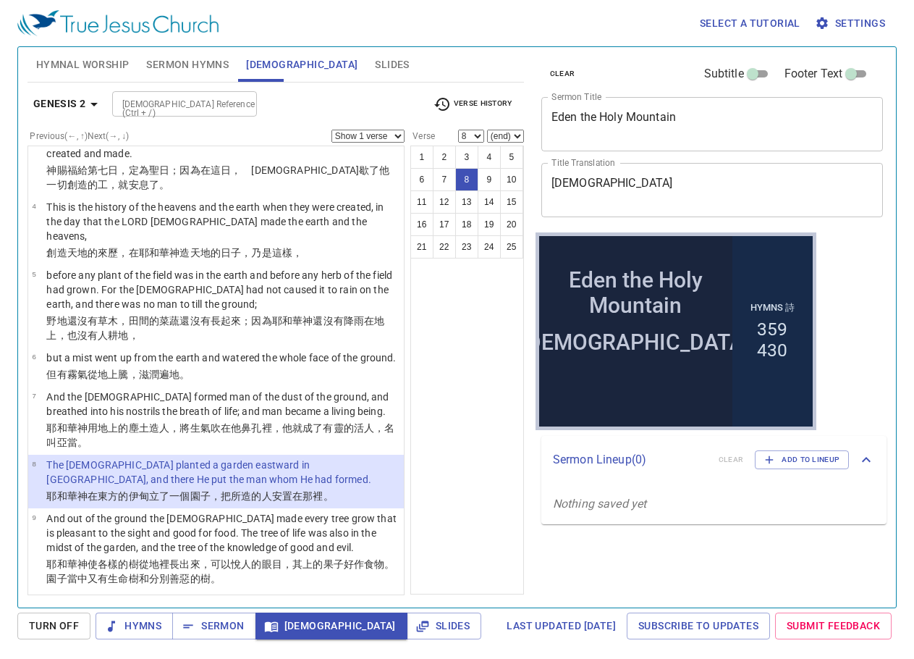
click at [211, 94] on div "[DEMOGRAPHIC_DATA] Reference (Ctrl + /)" at bounding box center [184, 103] width 145 height 25
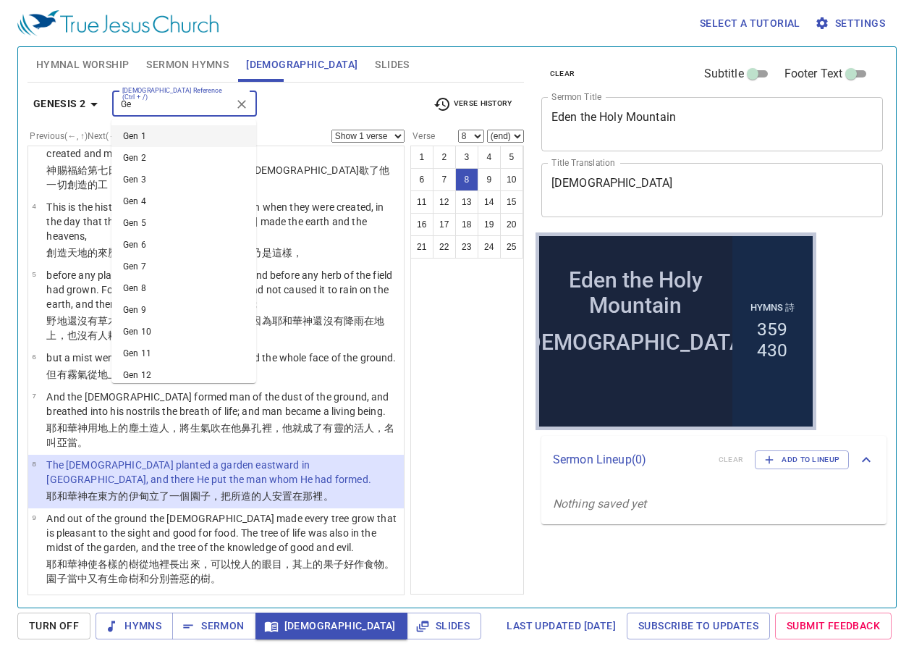
type input "G"
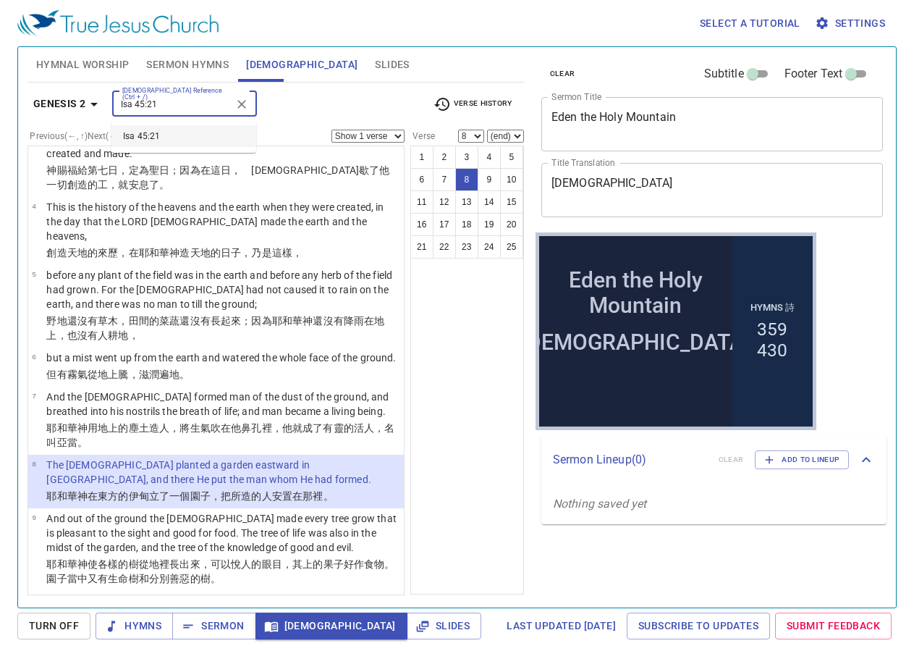
type input "Isa 45:21"
select select "21"
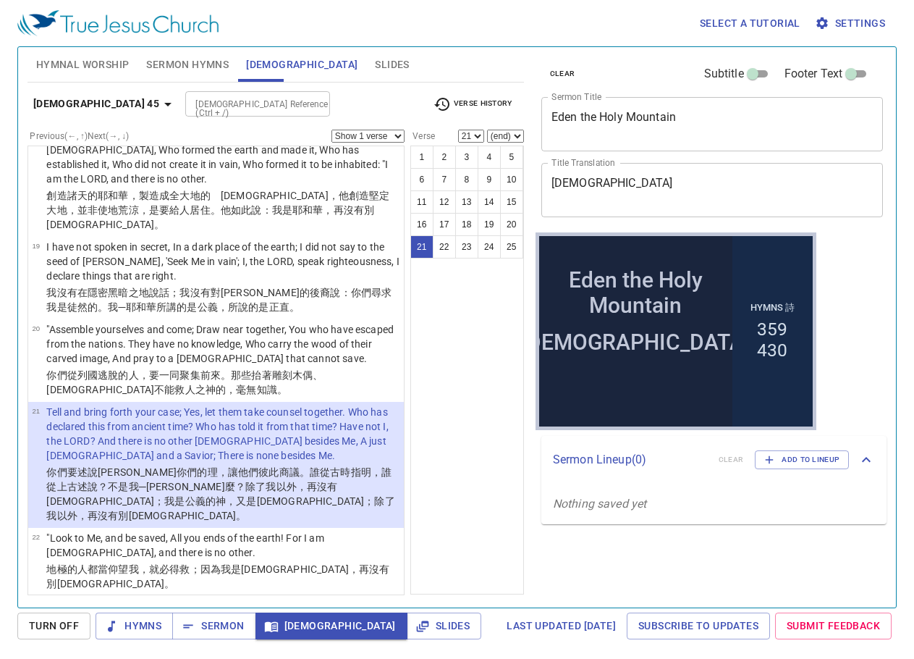
click at [309, 109] on div "Bible Reference (Ctrl + /) Bible Reference (Ctrl + /)" at bounding box center [303, 103] width 237 height 25
click at [219, 102] on input "[DEMOGRAPHIC_DATA] Reference (Ctrl + /)" at bounding box center [246, 104] width 112 height 17
type input "Gen 2:8"
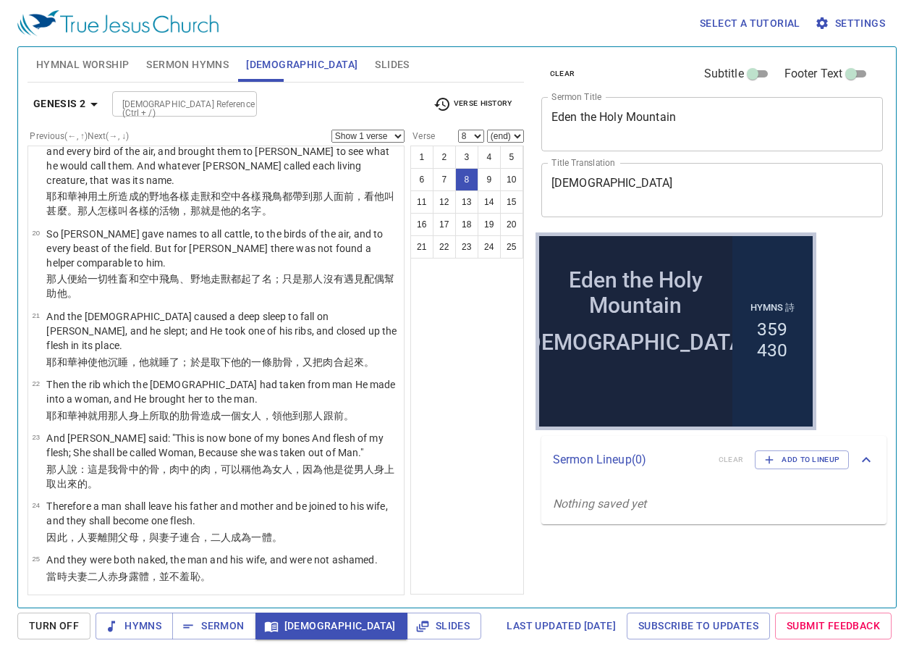
scroll to position [227, 0]
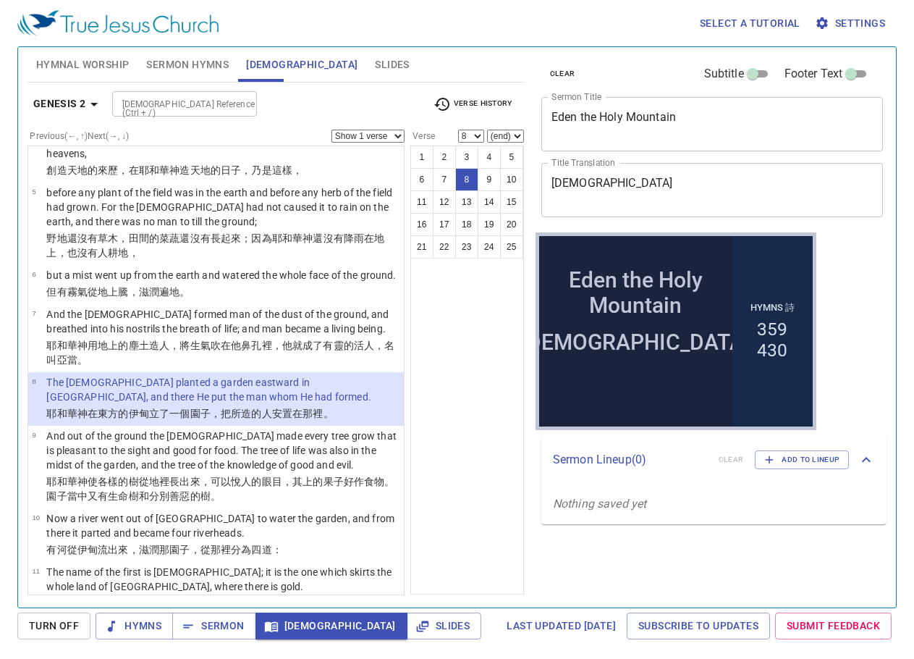
click at [174, 100] on input "[DEMOGRAPHIC_DATA] Reference (Ctrl + /)" at bounding box center [173, 104] width 112 height 17
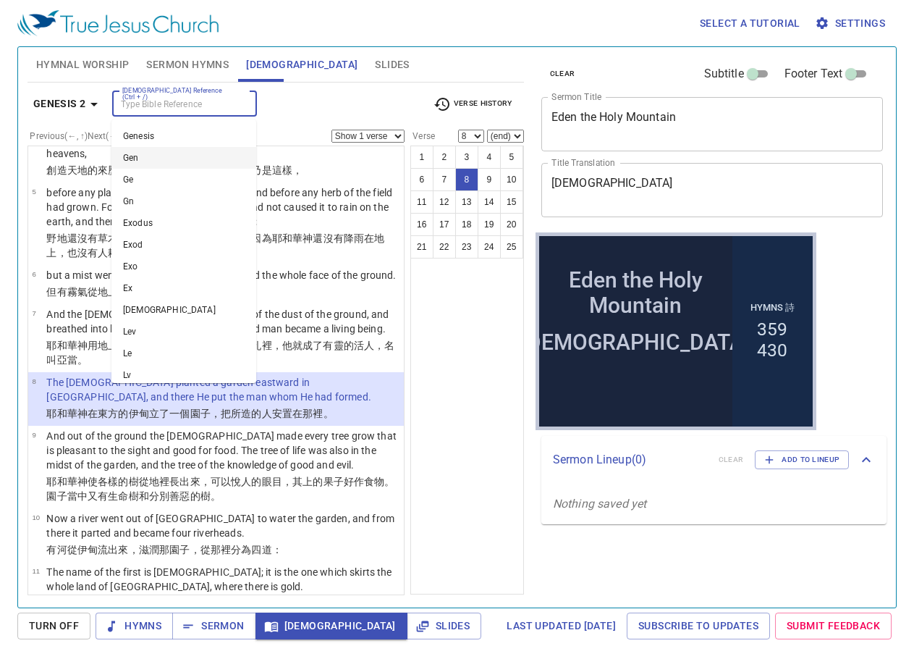
click at [481, 446] on div "1 2 3 4 5 6 7 8 9 10 11 12 13 14 15 16 17 18 19 20 21 22 23 24 25" at bounding box center [467, 370] width 114 height 449
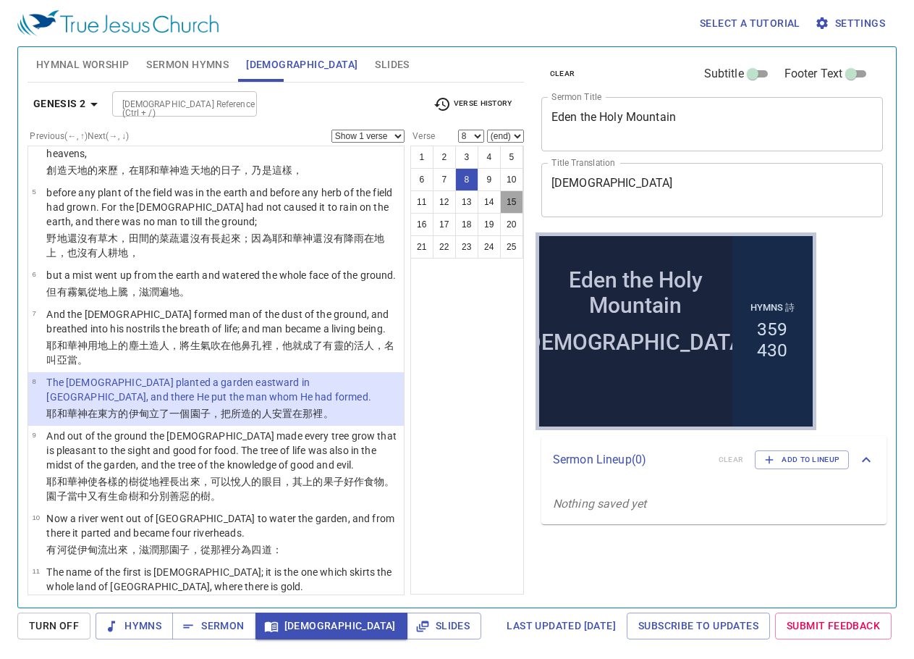
click at [505, 195] on button "15" at bounding box center [511, 201] width 23 height 23
select select "15"
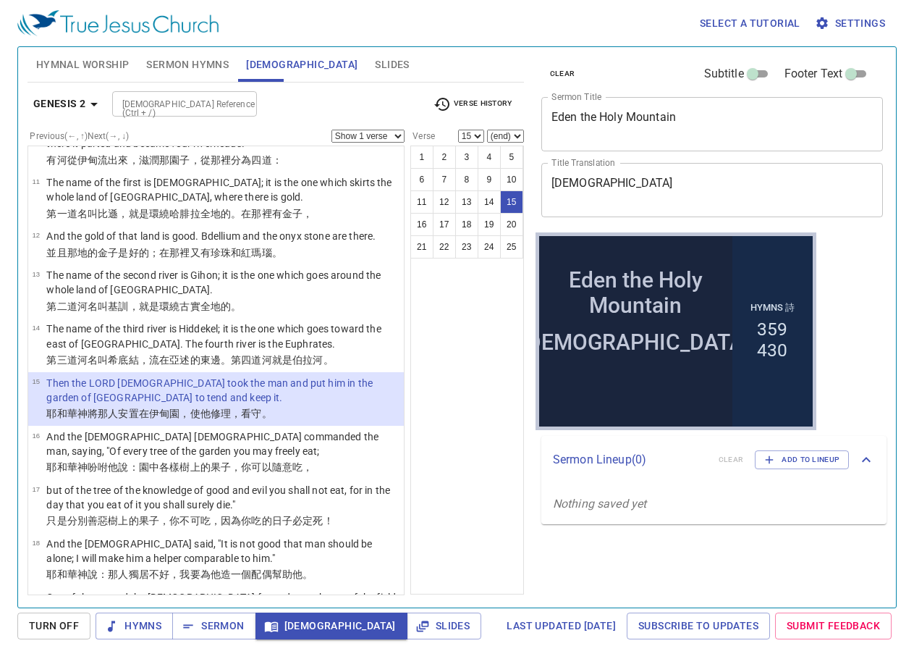
click at [235, 104] on div at bounding box center [241, 104] width 19 height 20
type input "Gen 18"
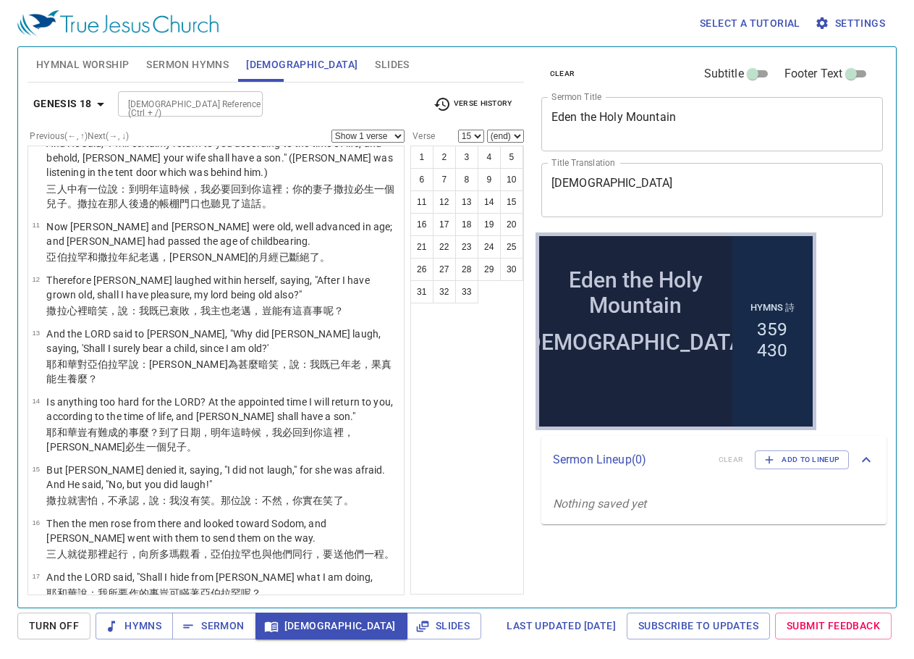
scroll to position [0, 0]
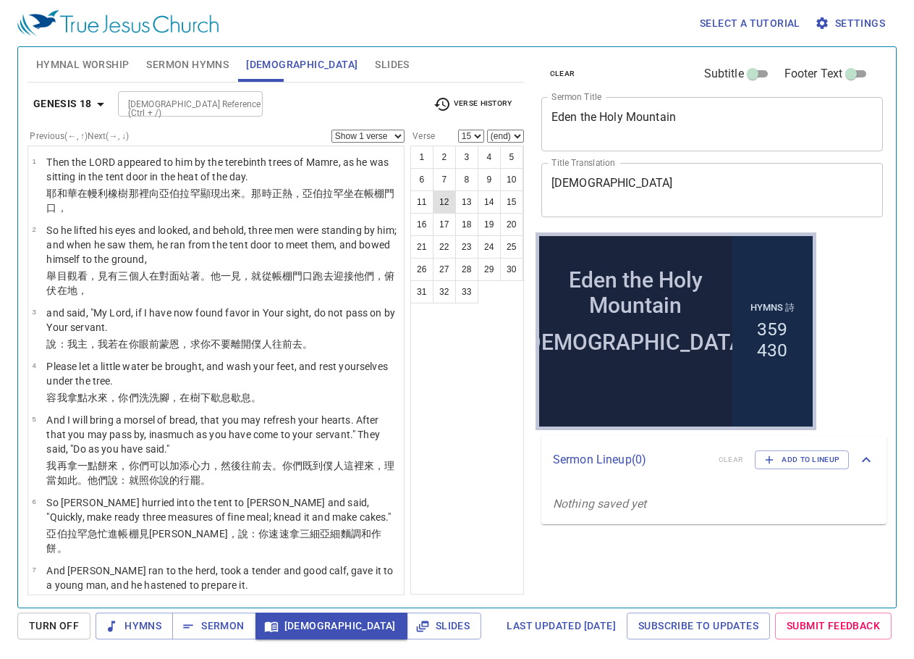
click at [452, 199] on button "12" at bounding box center [444, 201] width 23 height 23
select select "12"
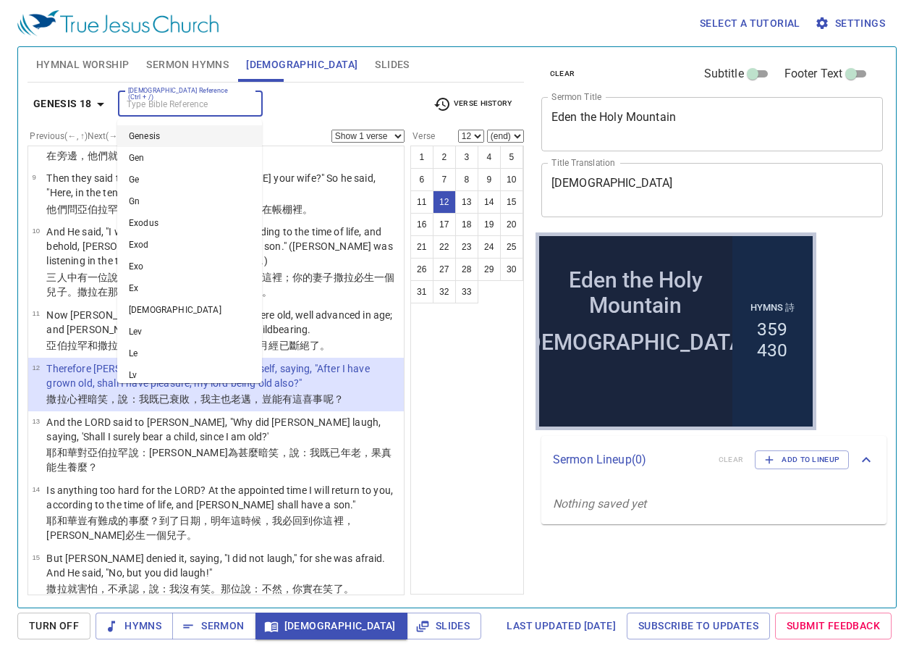
click at [223, 107] on input "[DEMOGRAPHIC_DATA] Reference (Ctrl + /)" at bounding box center [178, 104] width 112 height 17
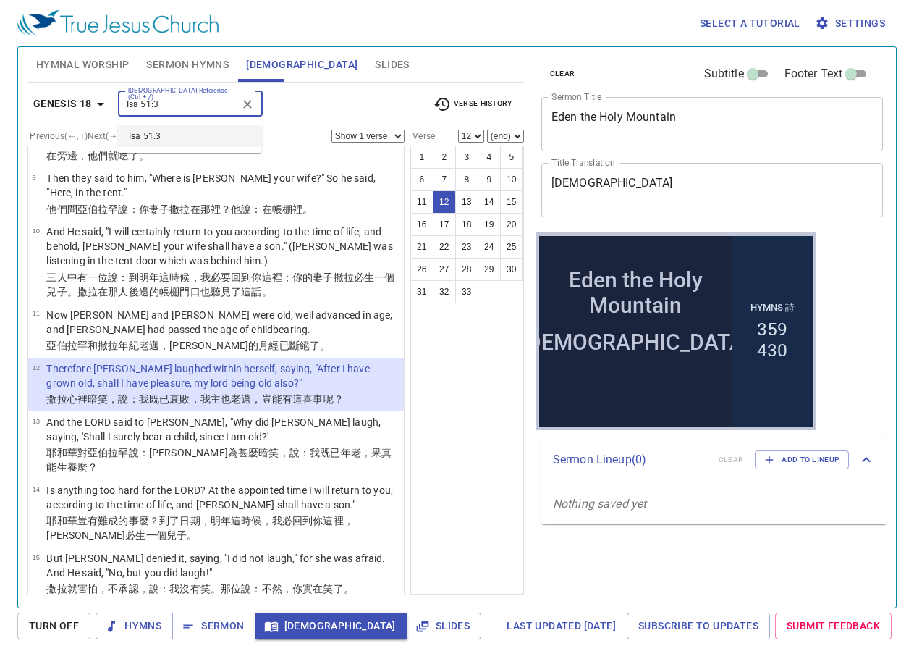
type input "Isa 51:3"
select select "3"
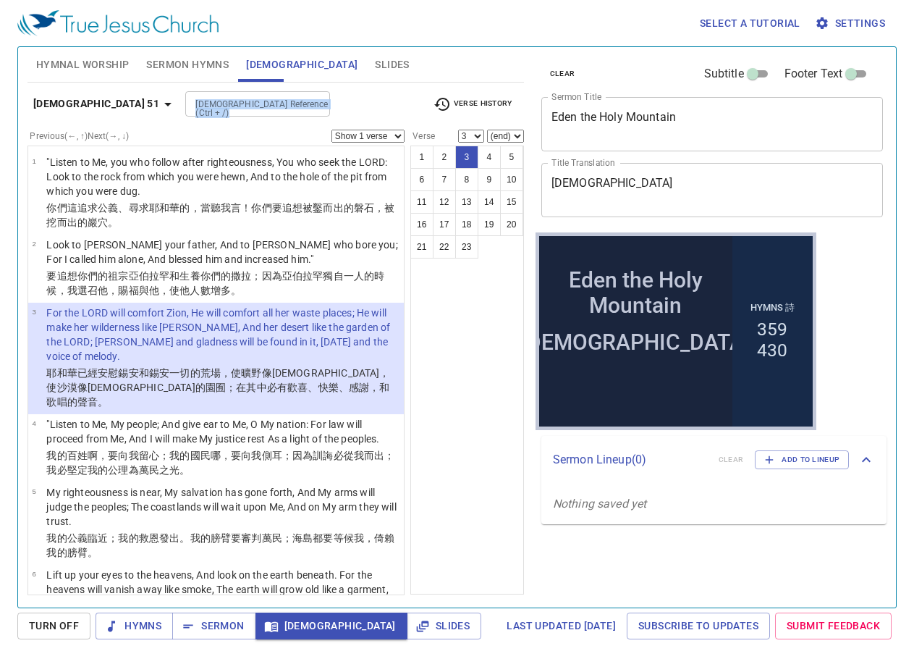
drag, startPoint x: 185, startPoint y: 88, endPoint x: 183, endPoint y: 102, distance: 14.6
click at [183, 99] on div "Isaiah 51 Bible Reference (Ctrl + /) Bible Reference (Ctrl + /) Verse History P…" at bounding box center [276, 339] width 497 height 513
click at [190, 103] on input "[DEMOGRAPHIC_DATA] Reference (Ctrl + /)" at bounding box center [246, 104] width 112 height 17
type input "Gen 13:10"
select select "10"
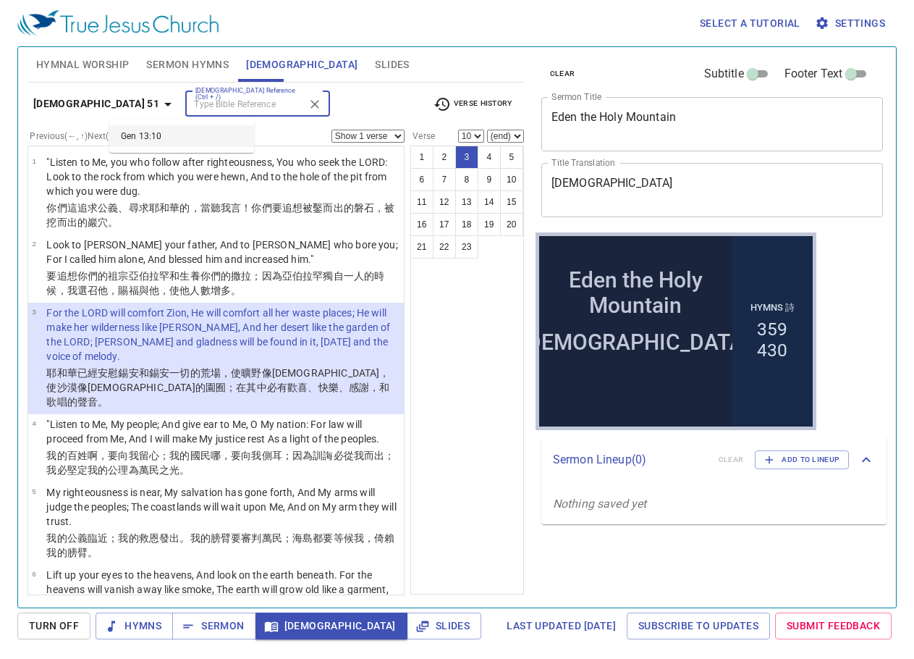
scroll to position [349, 0]
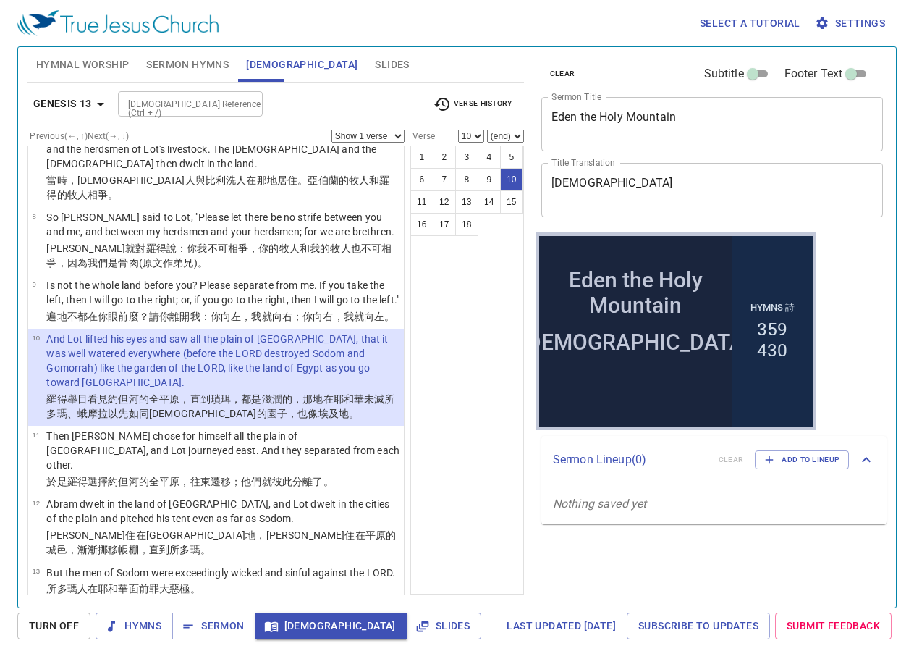
click at [248, 111] on div at bounding box center [246, 104] width 19 height 20
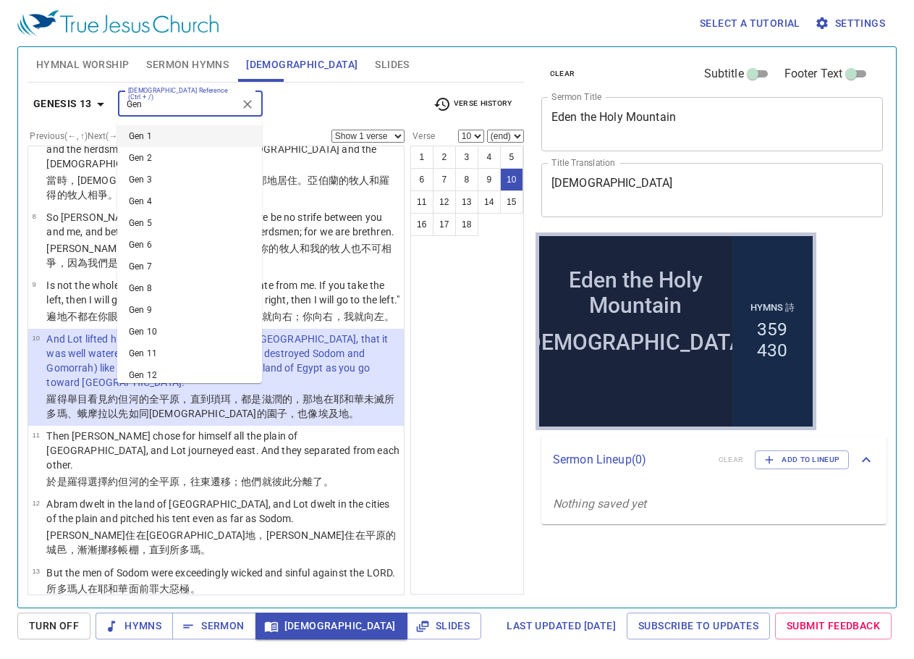
click at [209, 109] on input "Gen" at bounding box center [178, 104] width 112 height 17
type input "G"
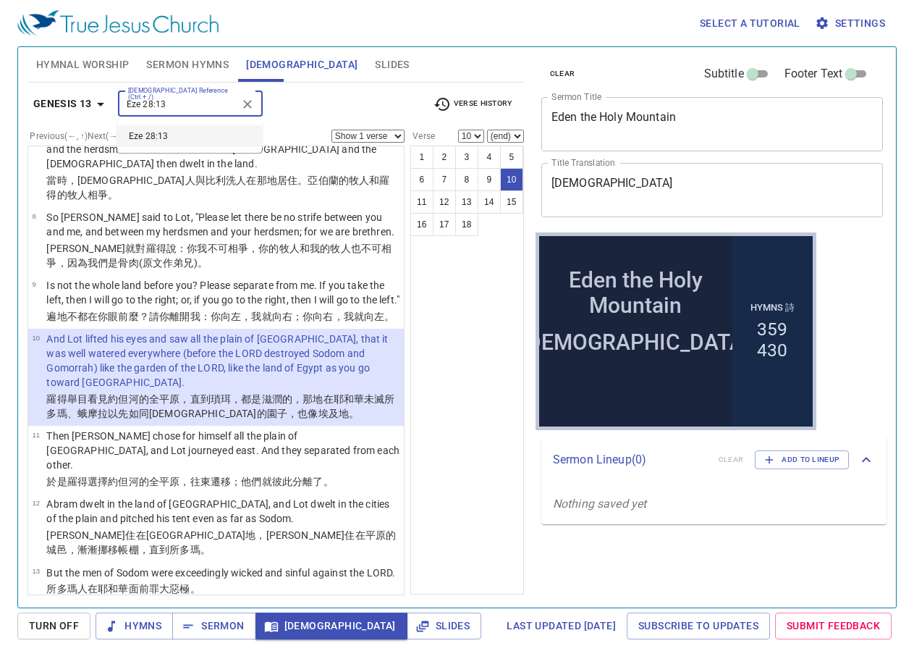
type input "Eze 28:13"
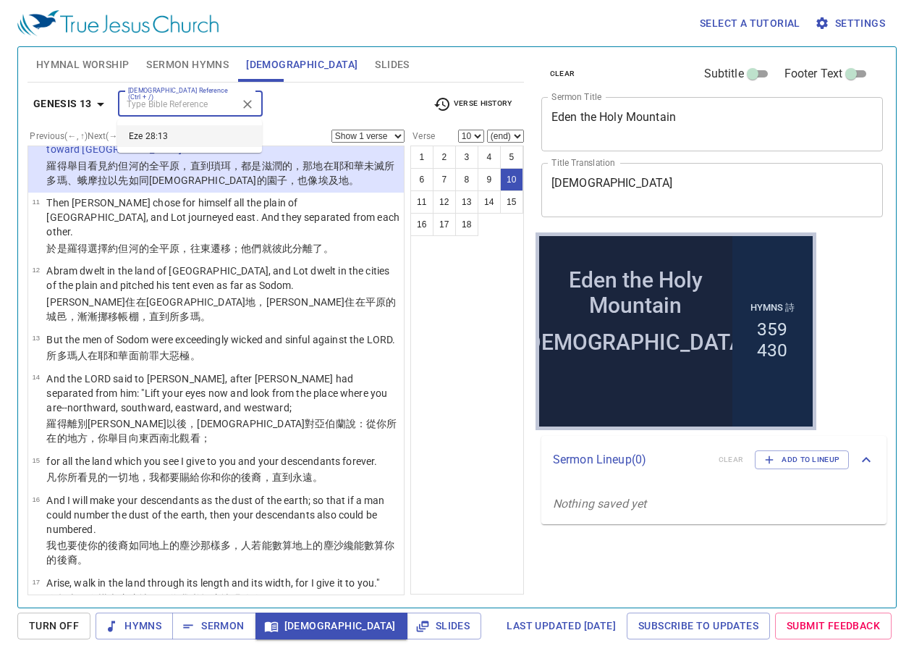
select select "13"
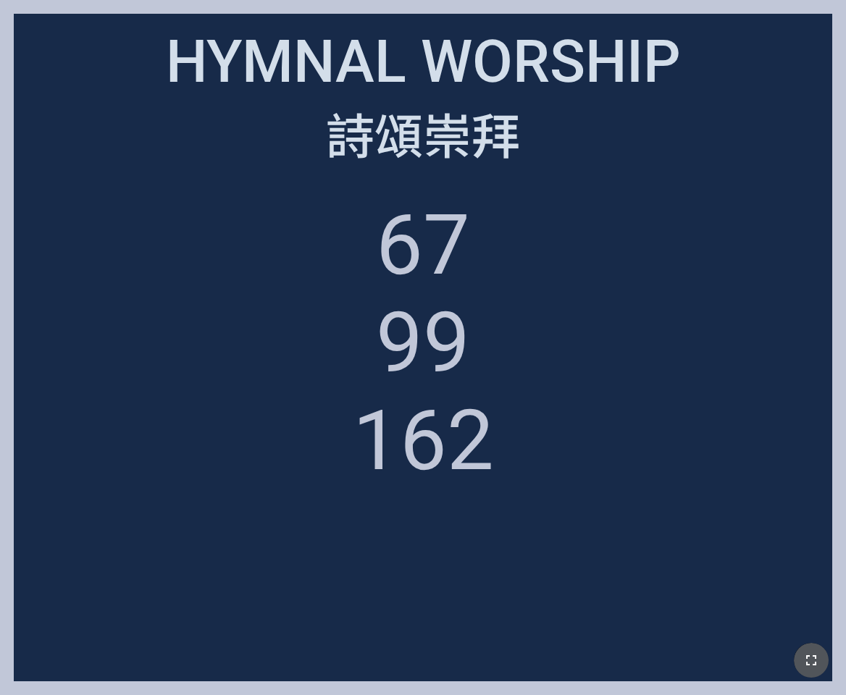
click at [818, 668] on icon "button" at bounding box center [810, 660] width 17 height 17
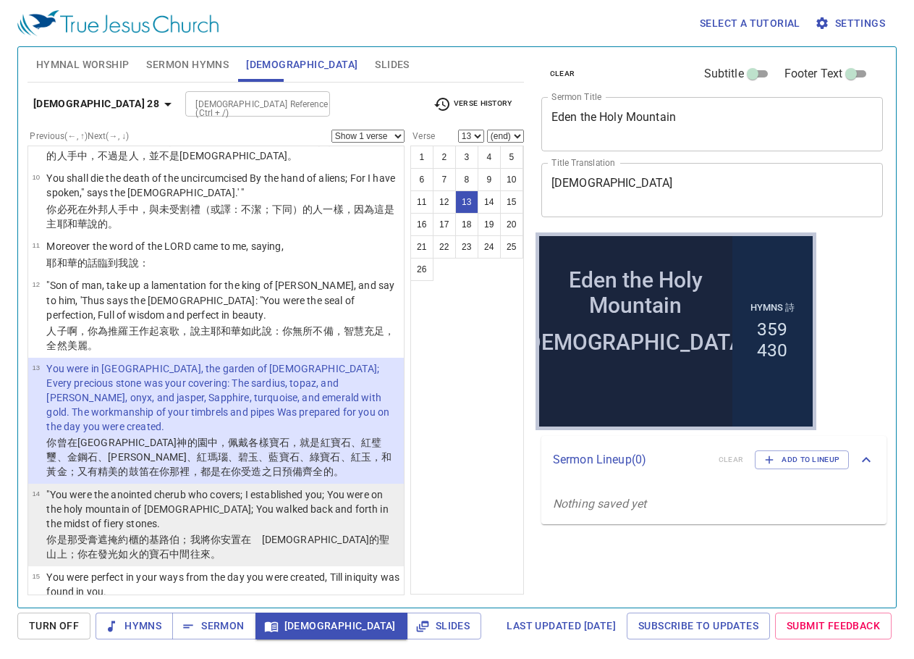
click at [102, 487] on p ""You were the anointed cherub who covers; I established you; You were on the ho…" at bounding box center [222, 508] width 353 height 43
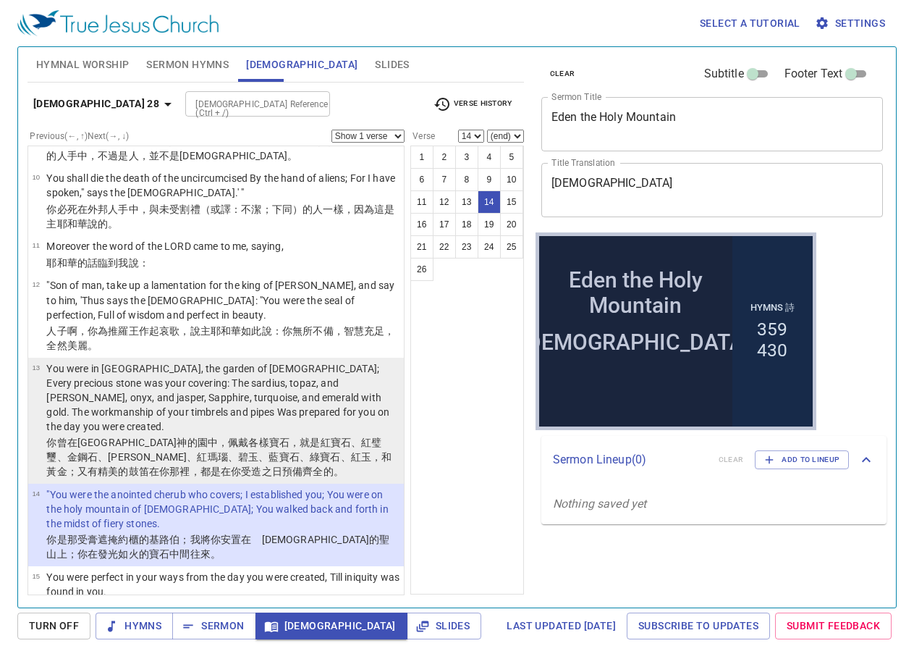
scroll to position [654, 0]
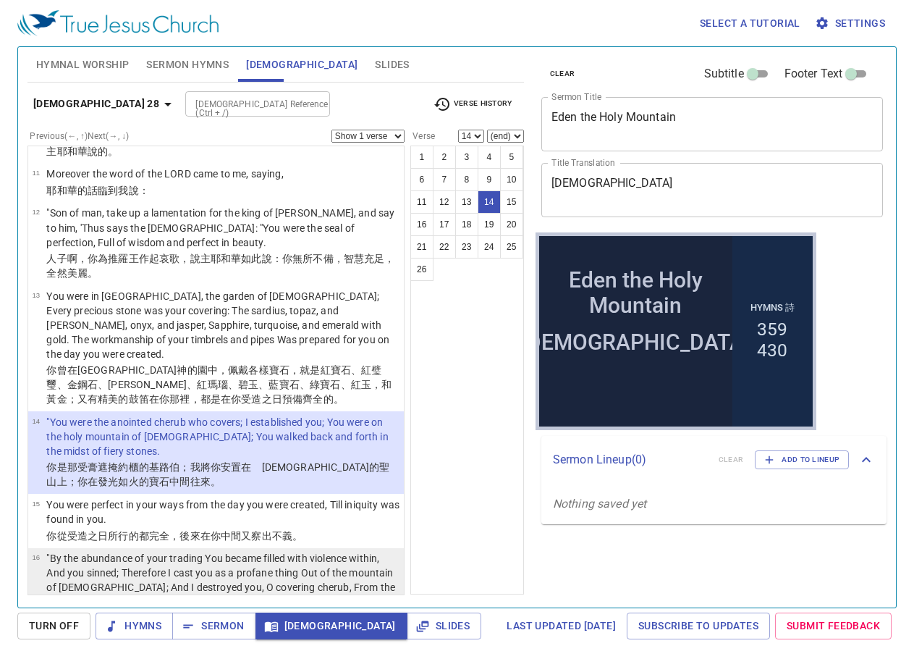
click at [293, 551] on p ""By the abundance of your trading You became filled with violence within, And y…" at bounding box center [222, 580] width 353 height 58
select select "16"
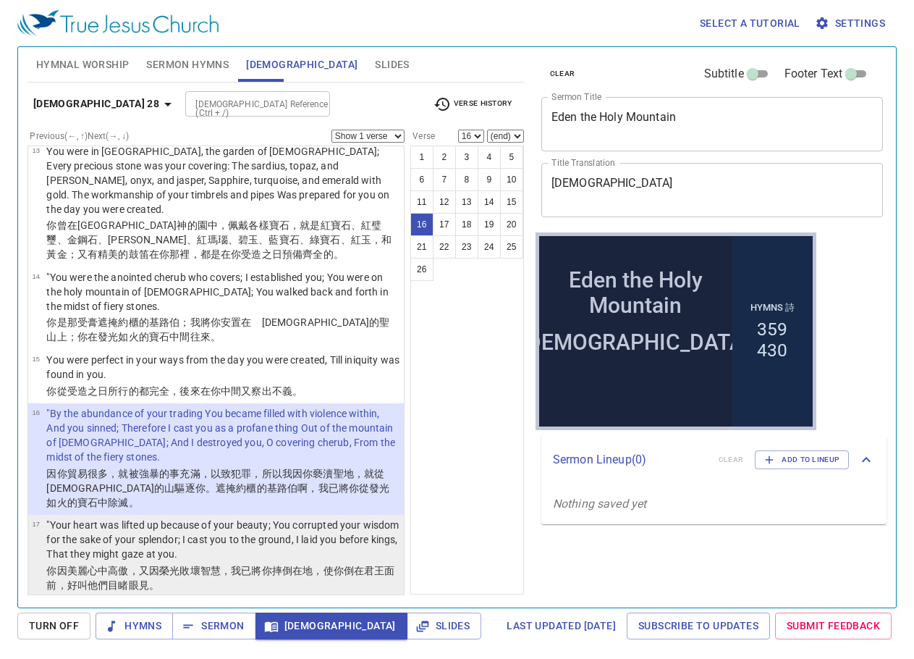
scroll to position [872, 0]
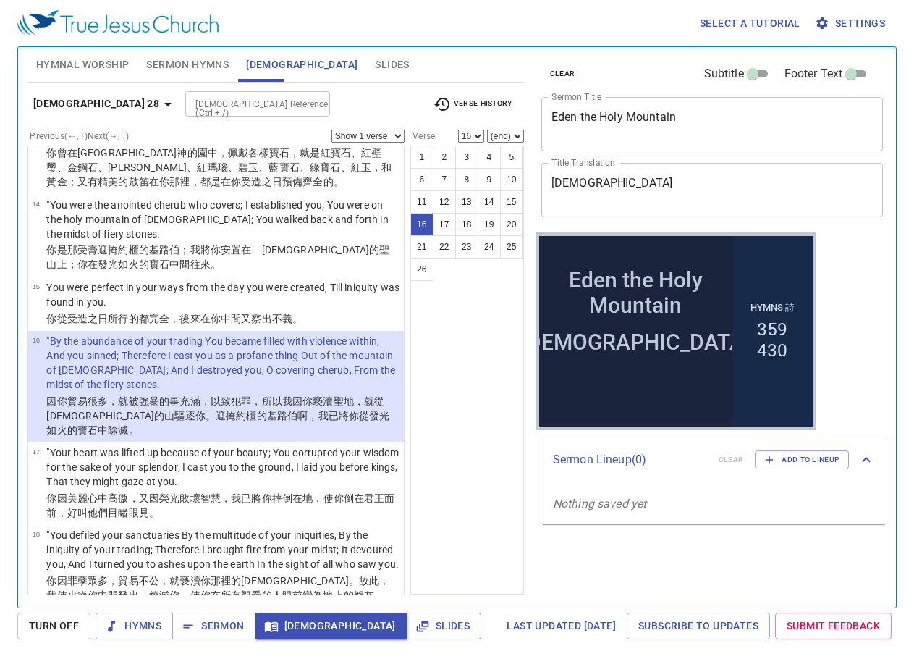
click at [211, 93] on div "[DEMOGRAPHIC_DATA] Reference (Ctrl + /)" at bounding box center [257, 103] width 145 height 25
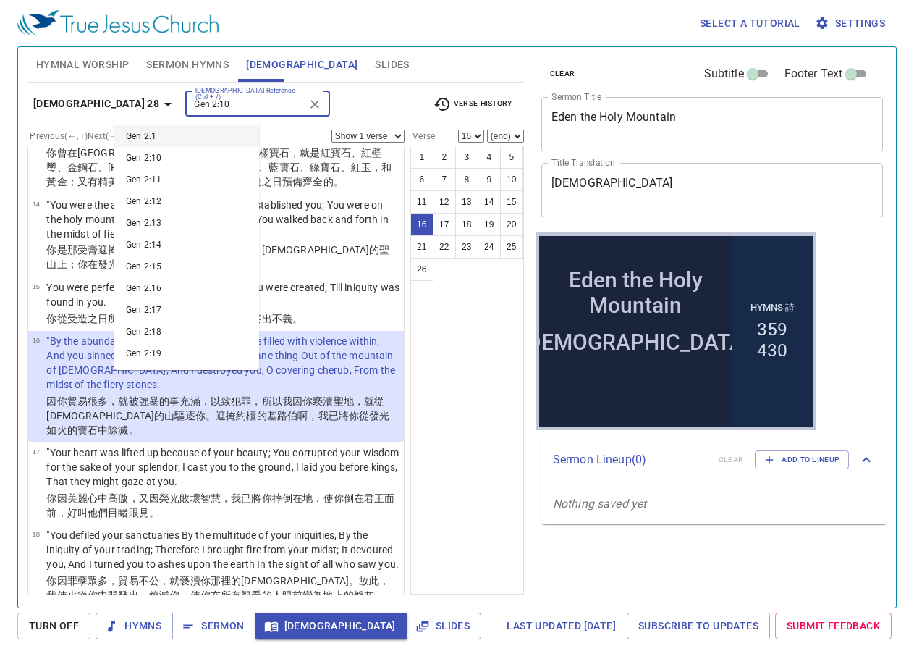
type input "Gen 2:10"
select select "10"
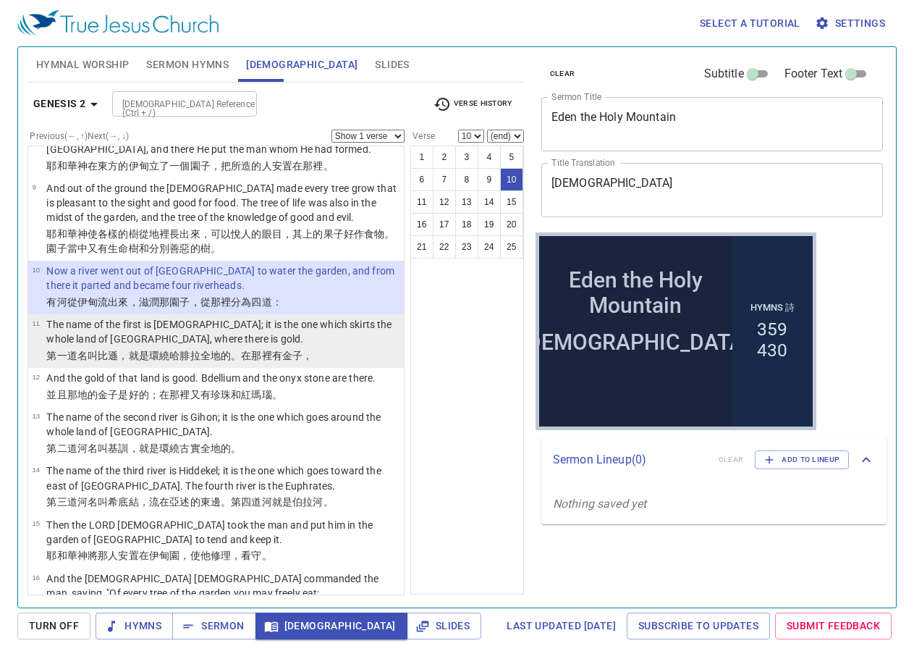
scroll to position [508, 0]
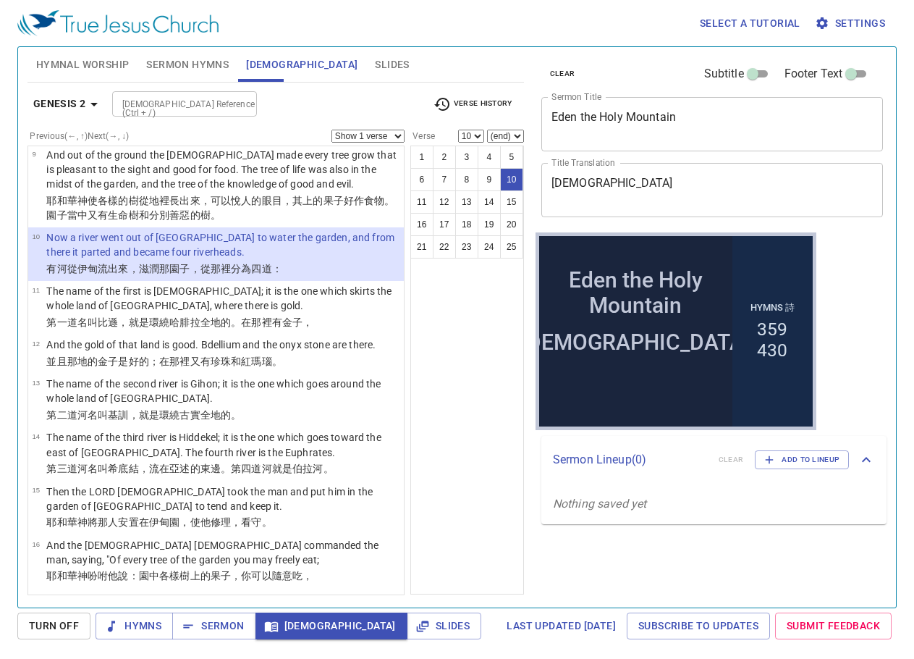
click at [196, 114] on div "[DEMOGRAPHIC_DATA] Reference (Ctrl + /)" at bounding box center [184, 103] width 145 height 25
type input "[PERSON_NAME] 3:17"
select select "17"
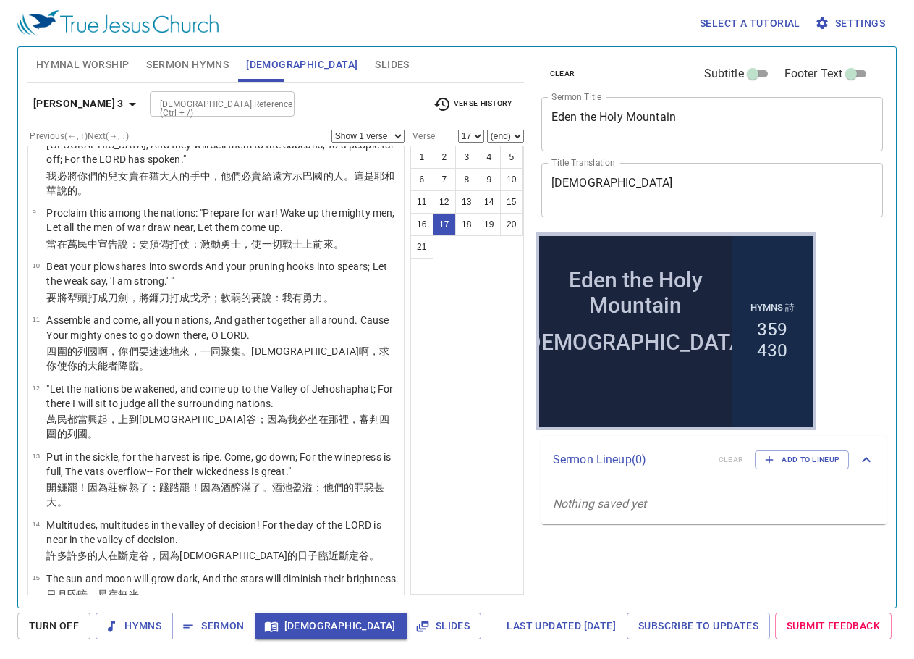
scroll to position [854, 0]
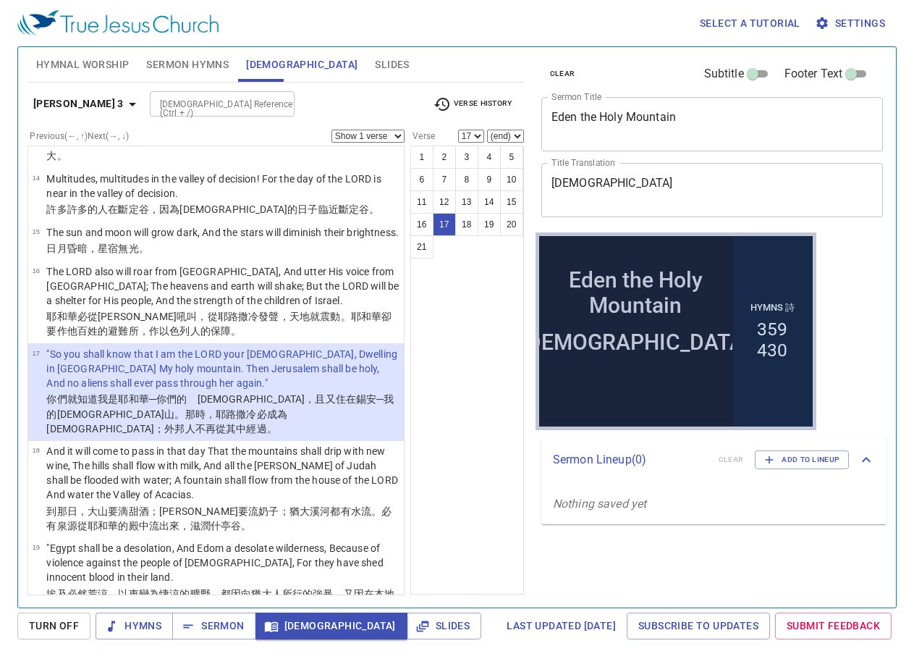
click at [269, 98] on div at bounding box center [278, 104] width 19 height 20
type input "gen 2:10"
select select "10"
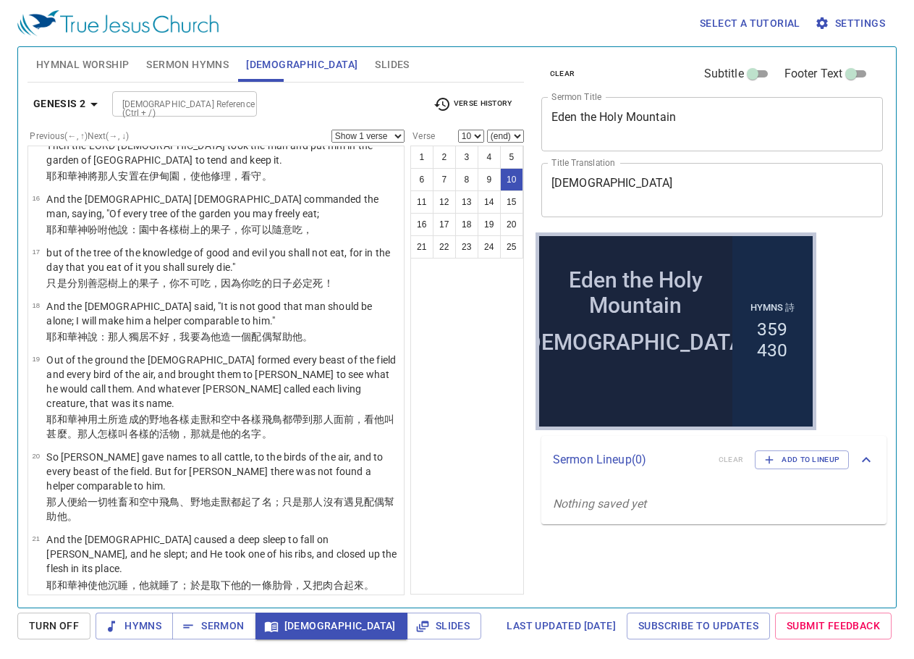
scroll to position [363, 0]
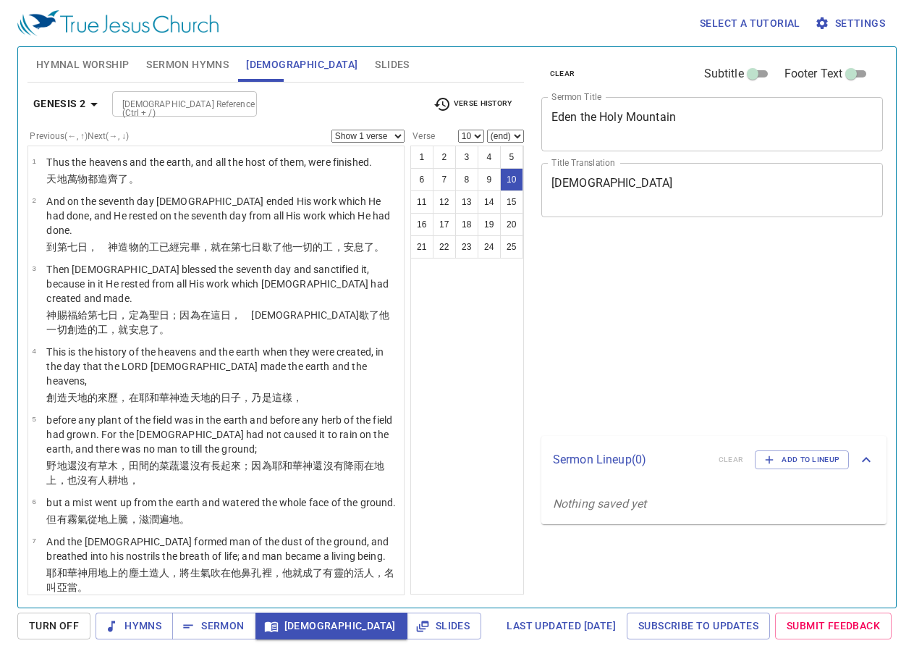
select select "10"
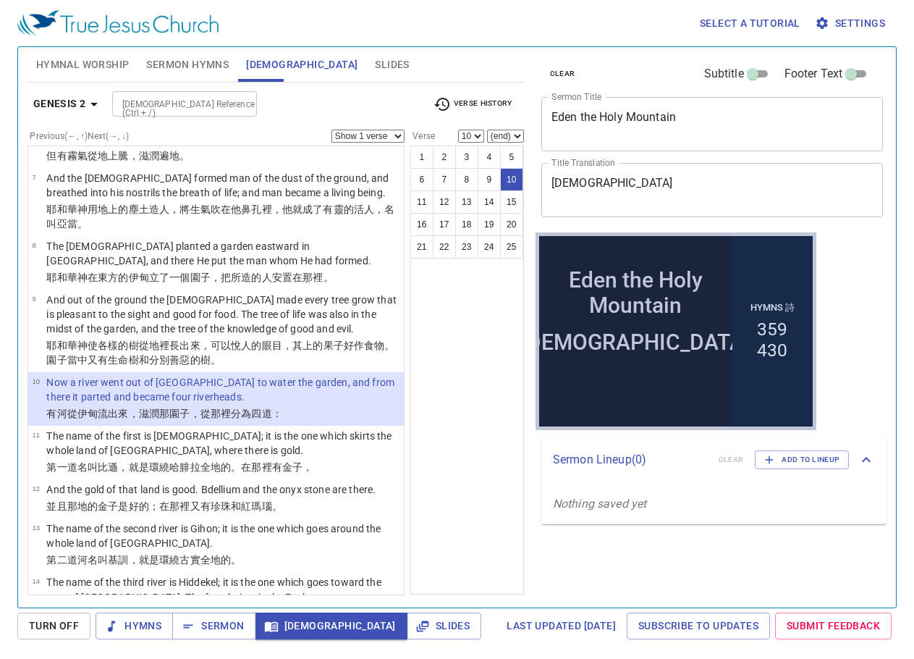
click at [245, 115] on div "[DEMOGRAPHIC_DATA] Reference (Ctrl + /)" at bounding box center [184, 103] width 145 height 25
type input "Ps 46:10"
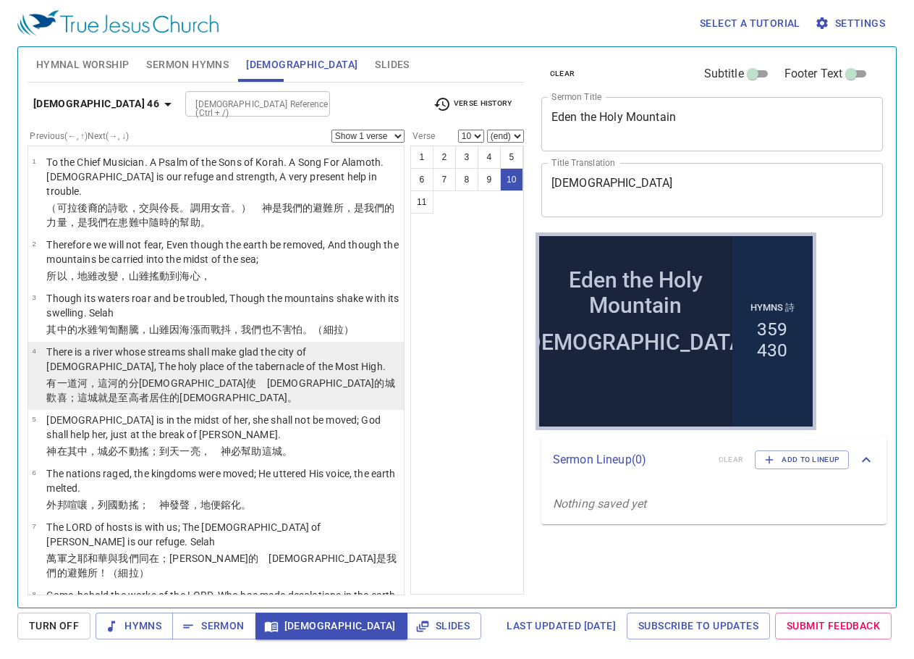
click at [151, 359] on p "There is a river whose streams shall make glad the city of God, The holy place …" at bounding box center [222, 359] width 353 height 29
select select "4"
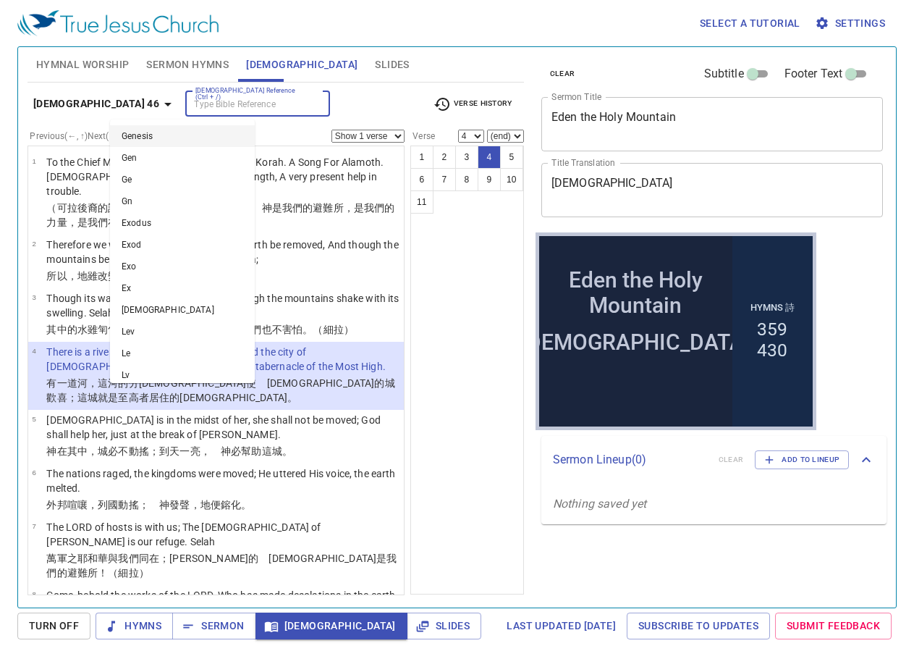
click at [193, 109] on input "[DEMOGRAPHIC_DATA] Reference (Ctrl + /)" at bounding box center [246, 104] width 112 height 17
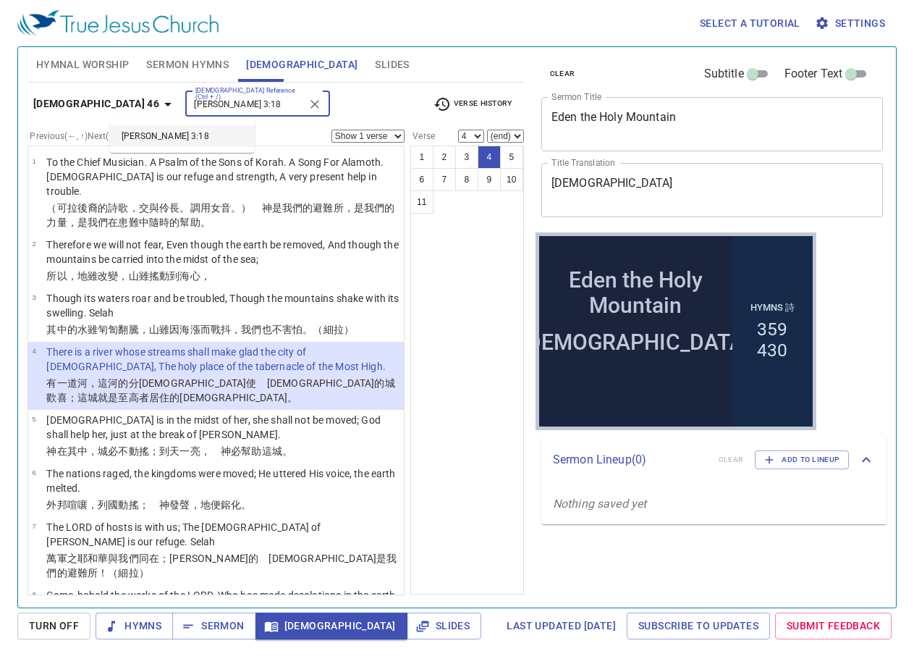
type input "joel 3:18"
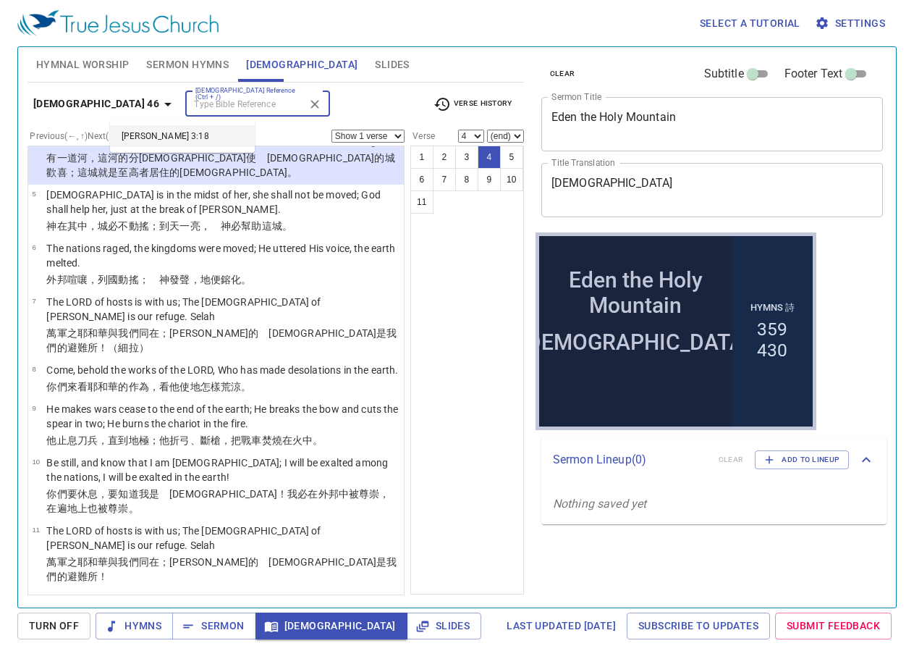
select select "18"
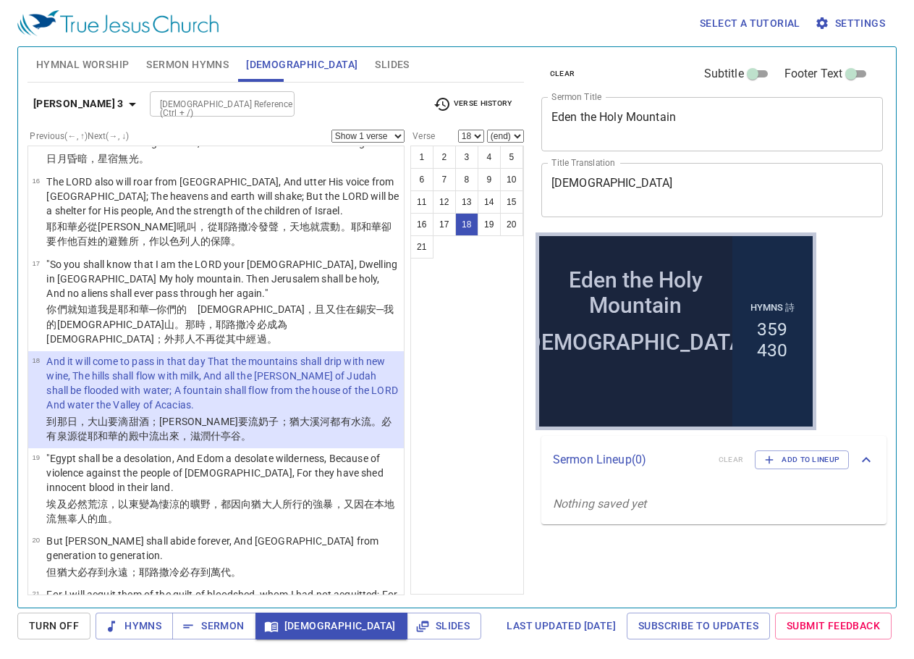
scroll to position [979, 0]
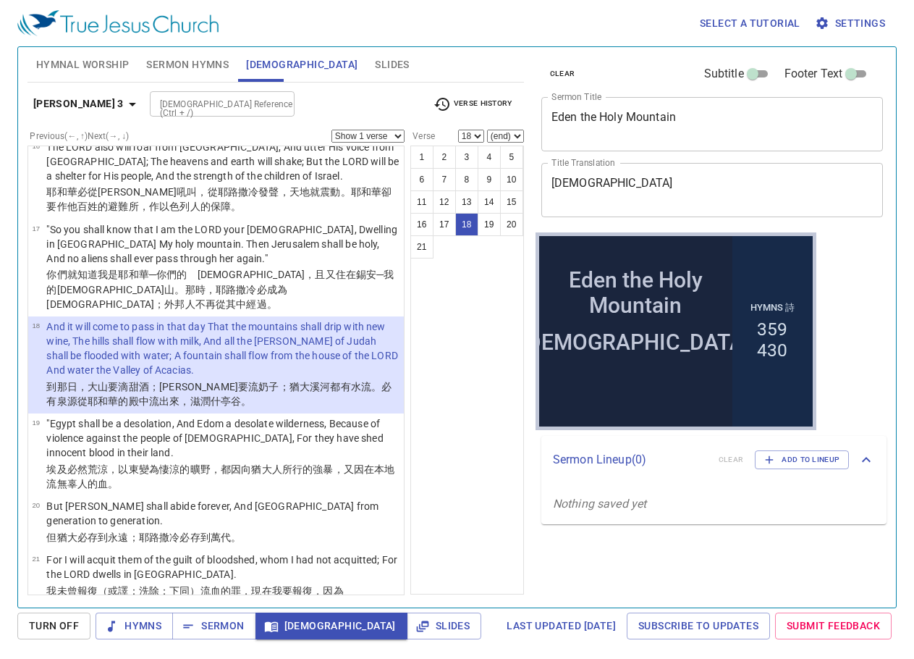
click at [180, 105] on input "[DEMOGRAPHIC_DATA] Reference (Ctrl + /)" at bounding box center [210, 104] width 112 height 17
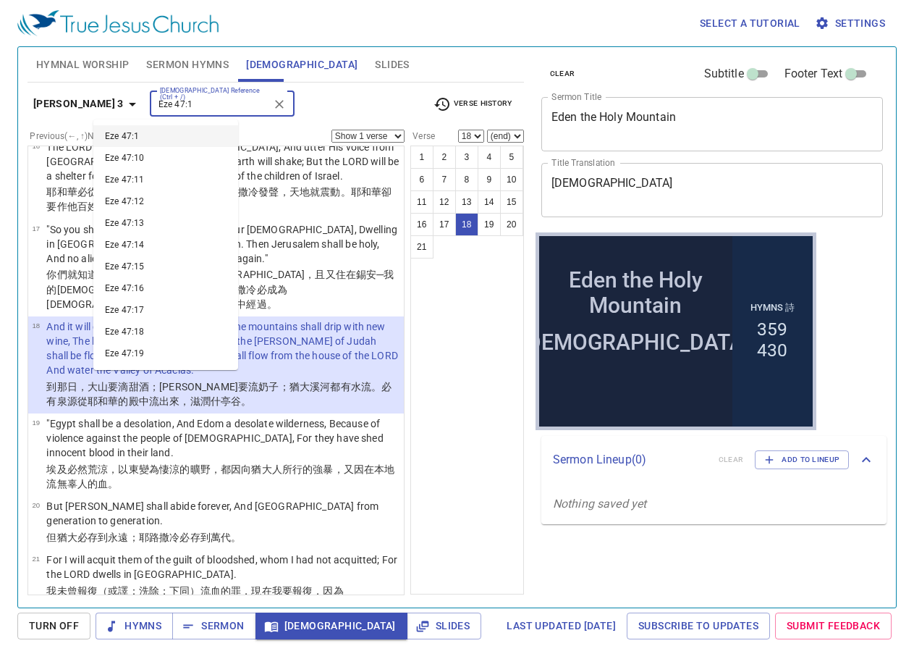
type input "Eze 47:1"
select select "1"
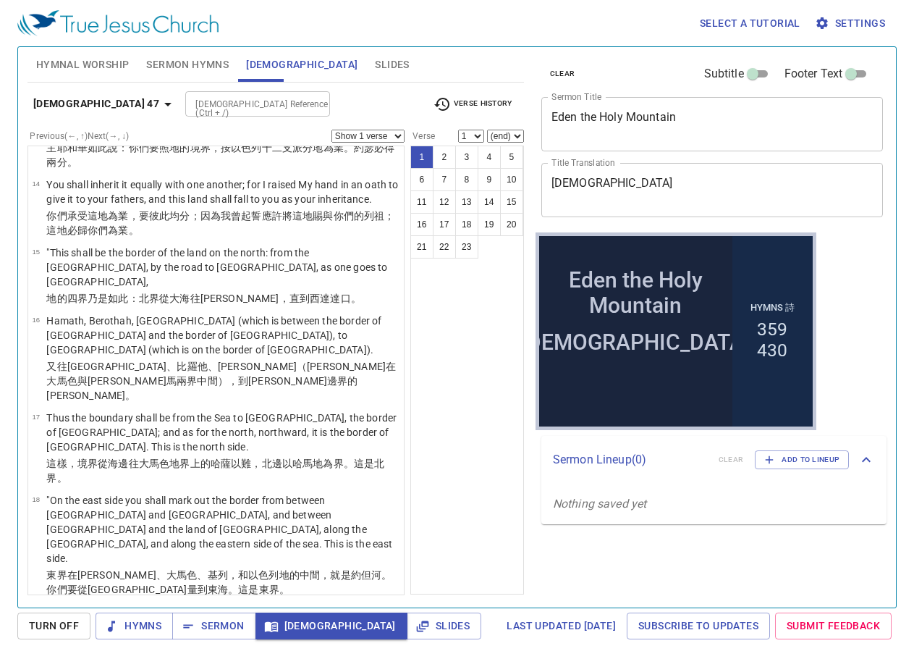
scroll to position [0, 0]
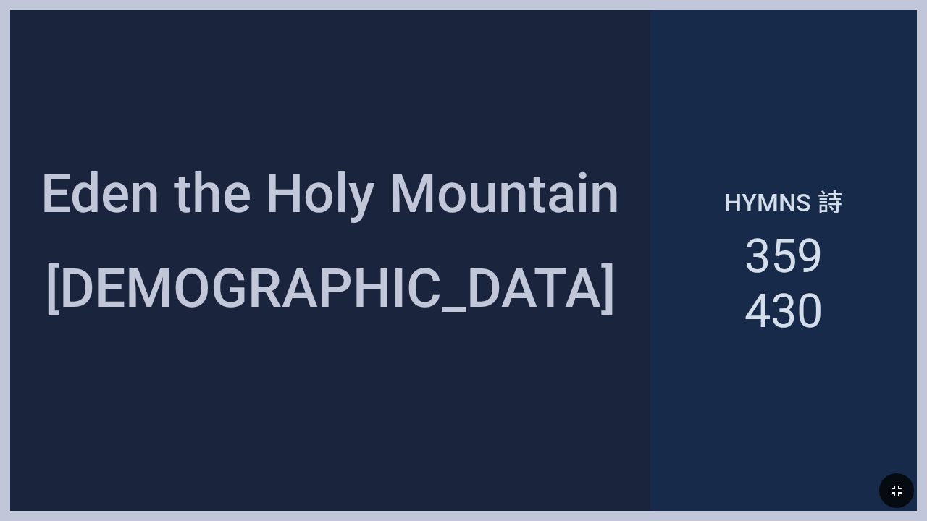
click at [902, 485] on icon "button" at bounding box center [896, 490] width 17 height 17
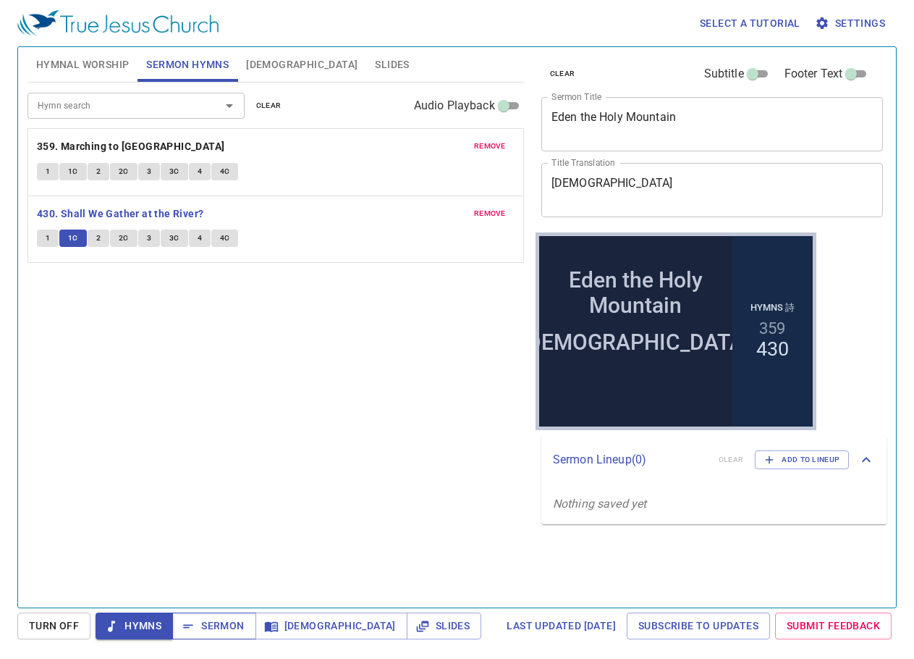
click at [199, 625] on span "Sermon" at bounding box center [214, 626] width 60 height 18
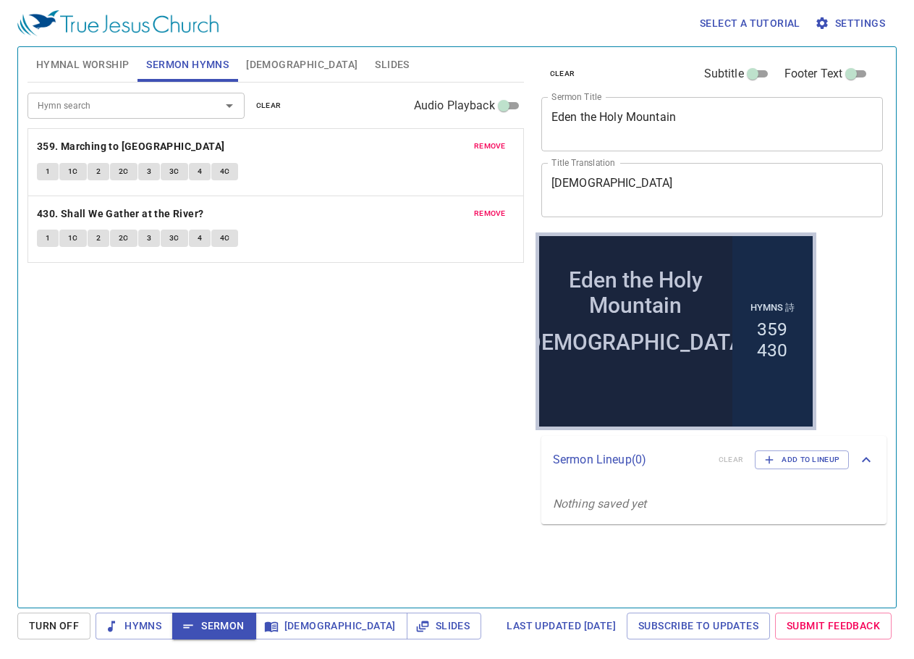
click at [484, 148] on span "remove" at bounding box center [490, 146] width 32 height 13
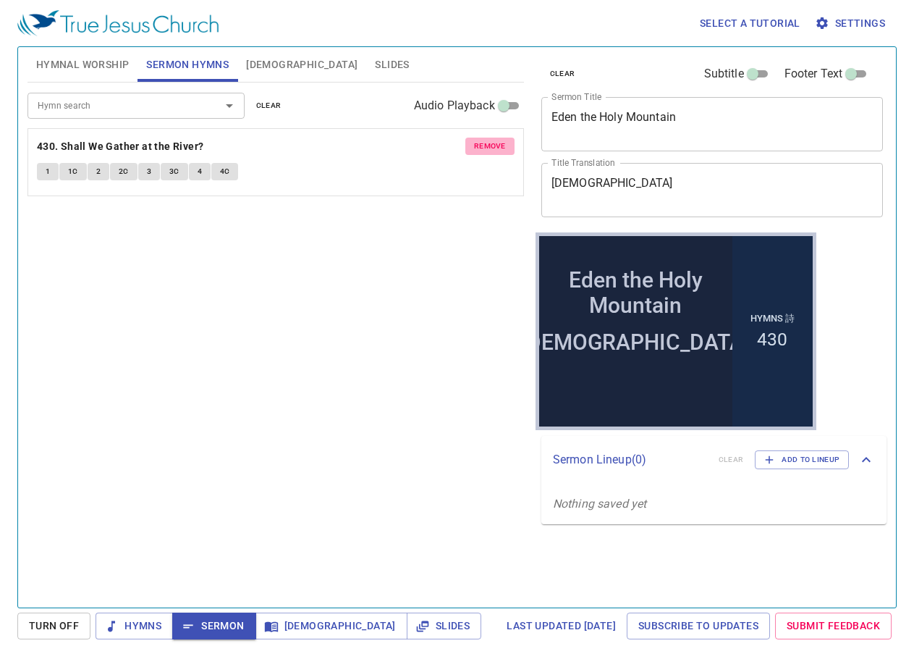
click at [484, 148] on span "remove" at bounding box center [490, 146] width 32 height 13
click at [484, 148] on div "Hymn search Hymn search clear Audio Playback remove 430. Shall We Gather at the…" at bounding box center [276, 339] width 497 height 513
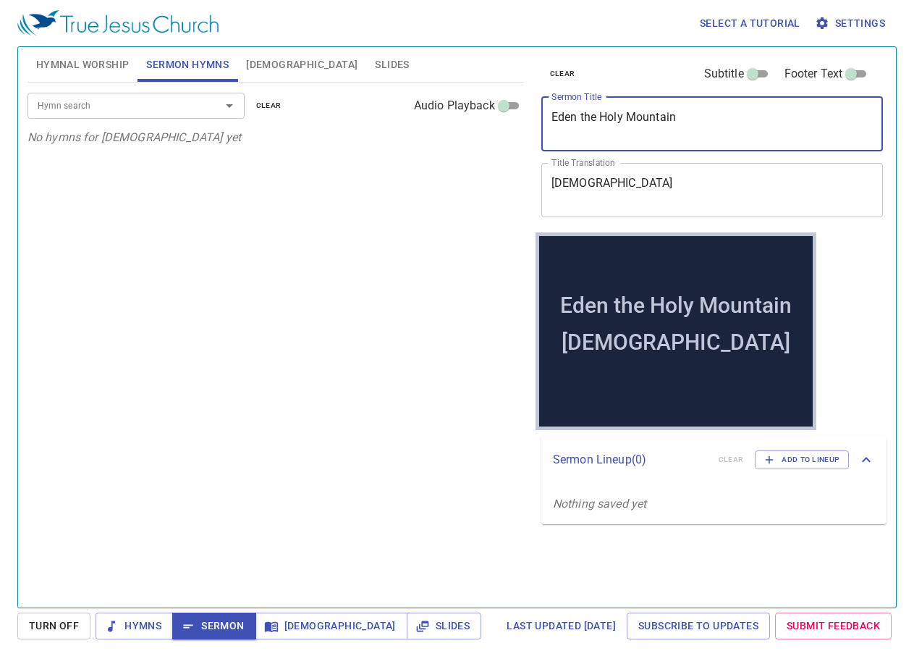
click at [656, 111] on textarea "Eden the Holy Mountain" at bounding box center [713, 124] width 322 height 28
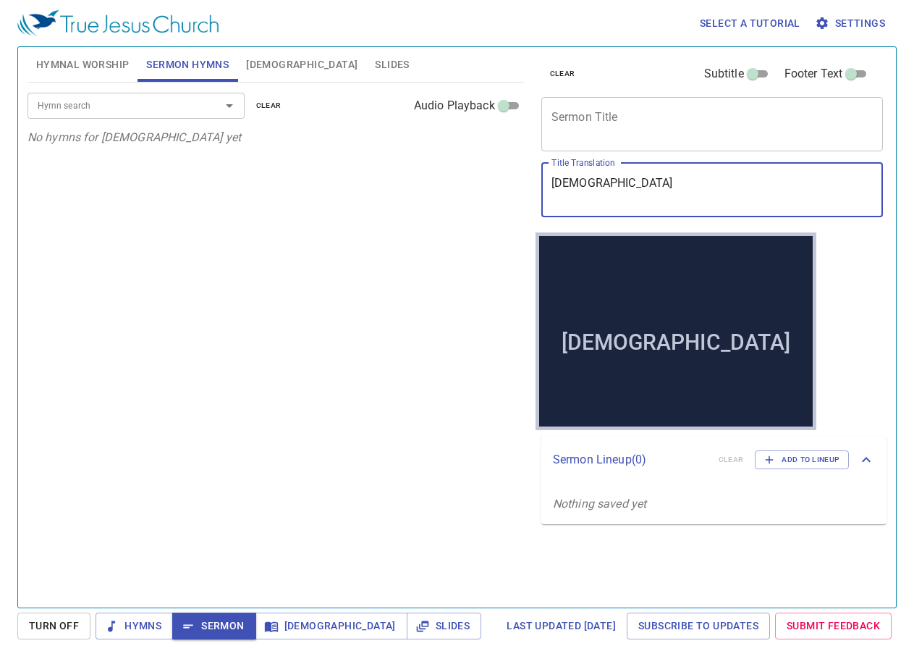
click at [569, 190] on textarea "聖山伊甸" at bounding box center [713, 190] width 322 height 28
click at [569, 191] on textarea "聖山伊甸" at bounding box center [713, 190] width 322 height 28
click at [570, 191] on textarea "聖山伊甸" at bounding box center [713, 190] width 322 height 28
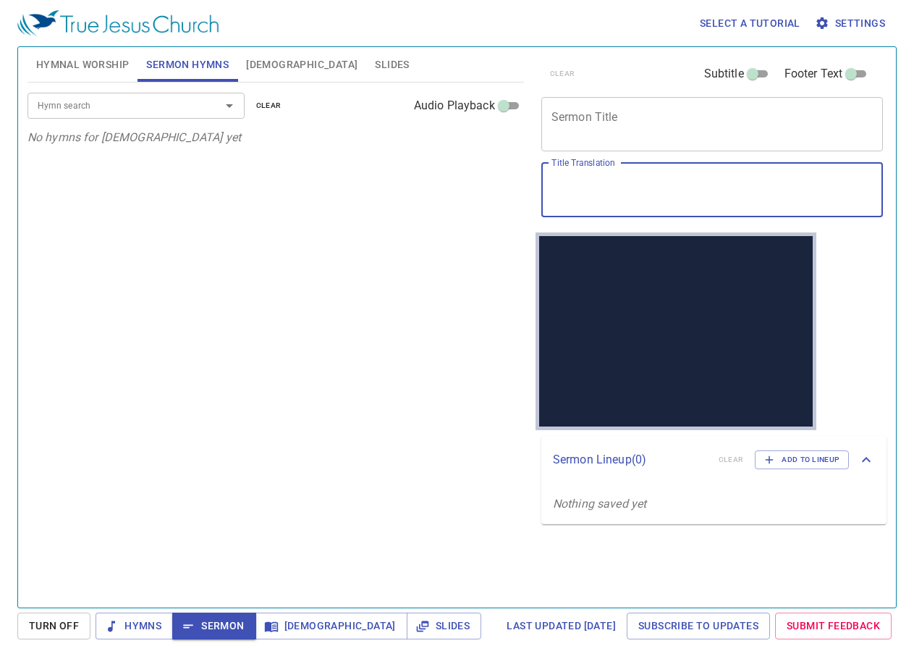
click at [455, 249] on div "Hymn search Hymn search clear Audio Playback No hymns for sermon yet" at bounding box center [276, 339] width 497 height 513
